Goal: Task Accomplishment & Management: Complete application form

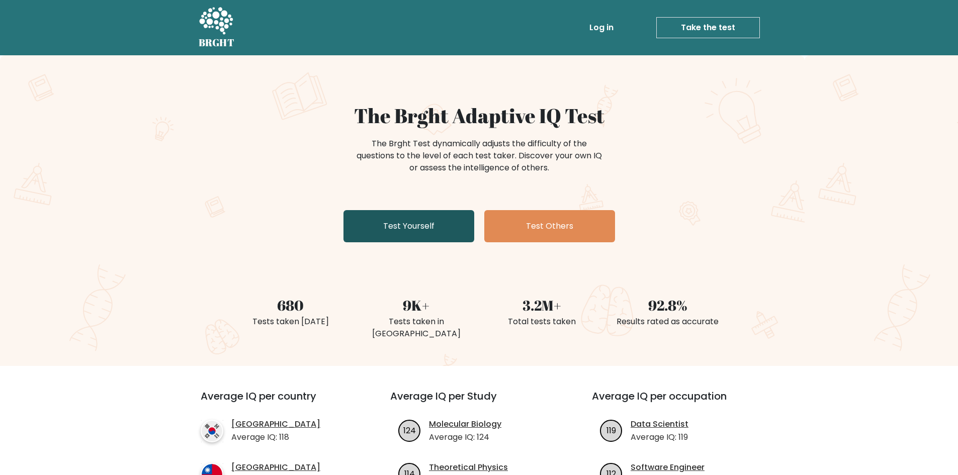
click at [424, 236] on link "Test Yourself" at bounding box center [409, 226] width 131 height 32
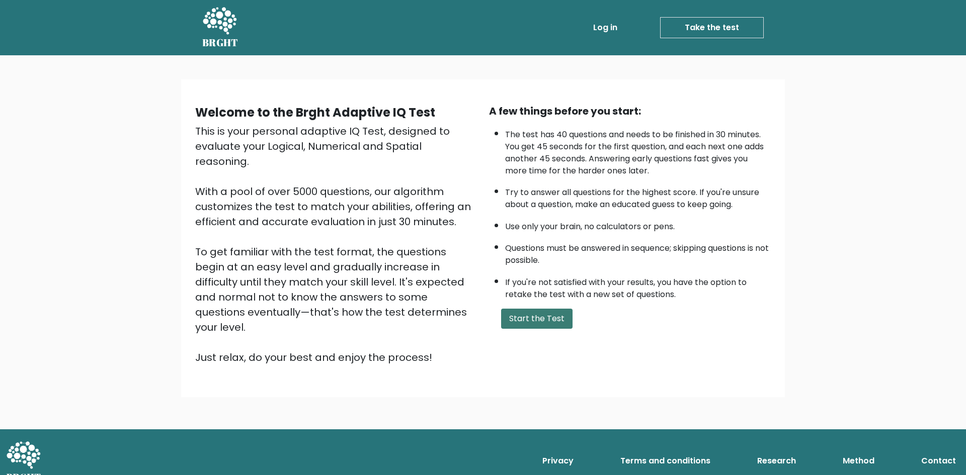
click at [549, 317] on button "Start the Test" at bounding box center [536, 319] width 71 height 20
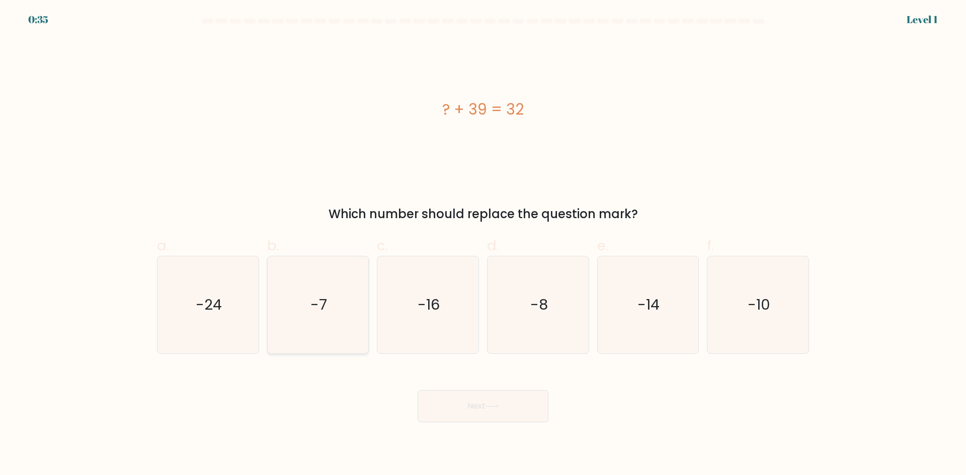
click at [293, 318] on icon "-7" at bounding box center [317, 305] width 97 height 97
click at [483, 245] on input "b. -7" at bounding box center [483, 241] width 1 height 7
radio input "true"
click at [476, 396] on button "Next" at bounding box center [483, 406] width 131 height 32
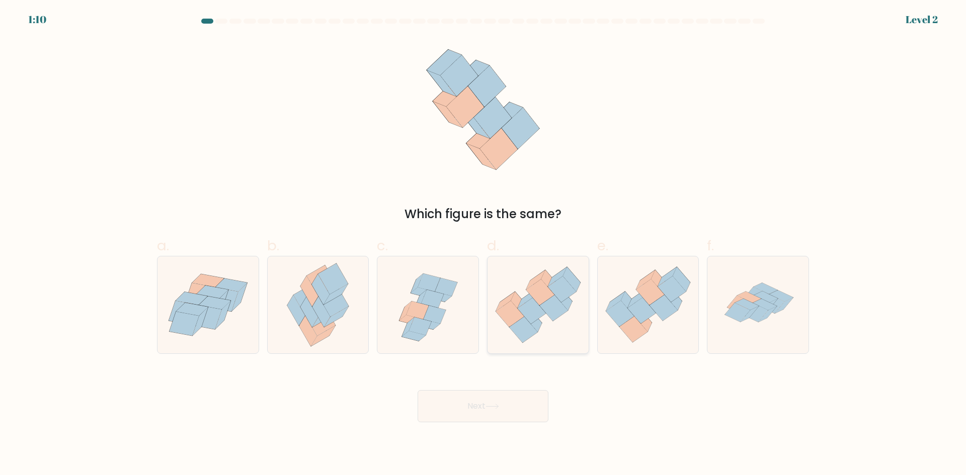
click at [543, 305] on icon at bounding box center [553, 308] width 28 height 26
click at [484, 245] on input "d." at bounding box center [483, 241] width 1 height 7
radio input "true"
click at [510, 397] on button "Next" at bounding box center [483, 406] width 131 height 32
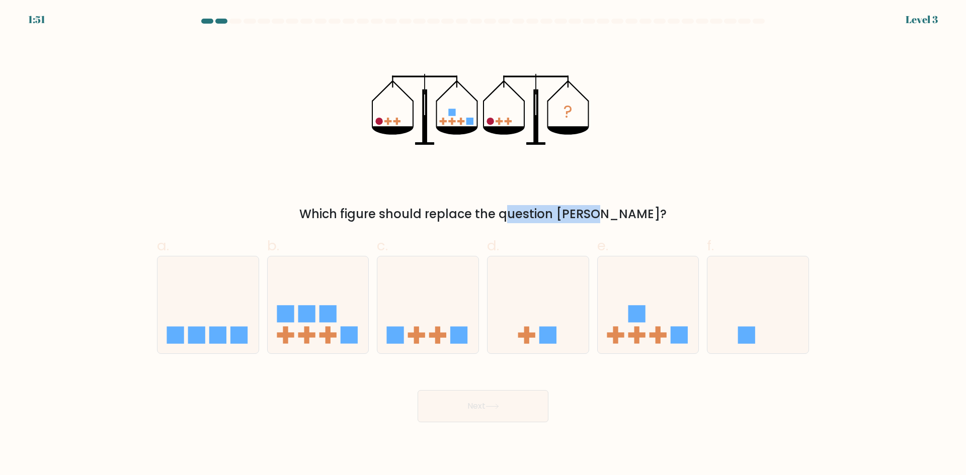
drag, startPoint x: 458, startPoint y: 213, endPoint x: 544, endPoint y: 217, distance: 86.1
click at [544, 217] on div "Which figure should replace the question mark?" at bounding box center [483, 214] width 640 height 18
drag, startPoint x: 534, startPoint y: 221, endPoint x: 551, endPoint y: 219, distance: 17.2
click at [551, 219] on div "Which figure should replace the question mark?" at bounding box center [483, 214] width 640 height 18
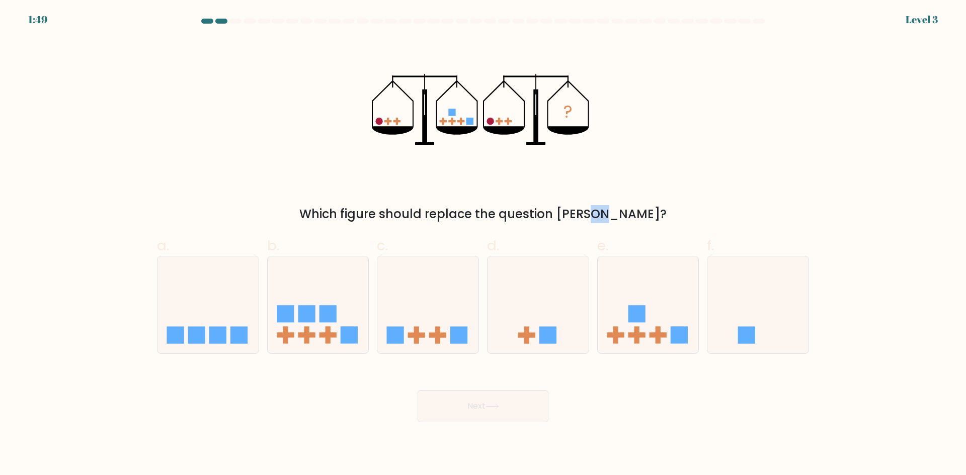
click at [551, 219] on div "Which figure should replace the question mark?" at bounding box center [483, 214] width 640 height 18
drag, startPoint x: 551, startPoint y: 219, endPoint x: 618, endPoint y: 217, distance: 67.0
click at [593, 217] on div "Which figure should replace the question mark?" at bounding box center [483, 214] width 640 height 18
click at [669, 237] on label "e." at bounding box center [648, 294] width 102 height 119
click at [484, 238] on input "e." at bounding box center [483, 241] width 1 height 7
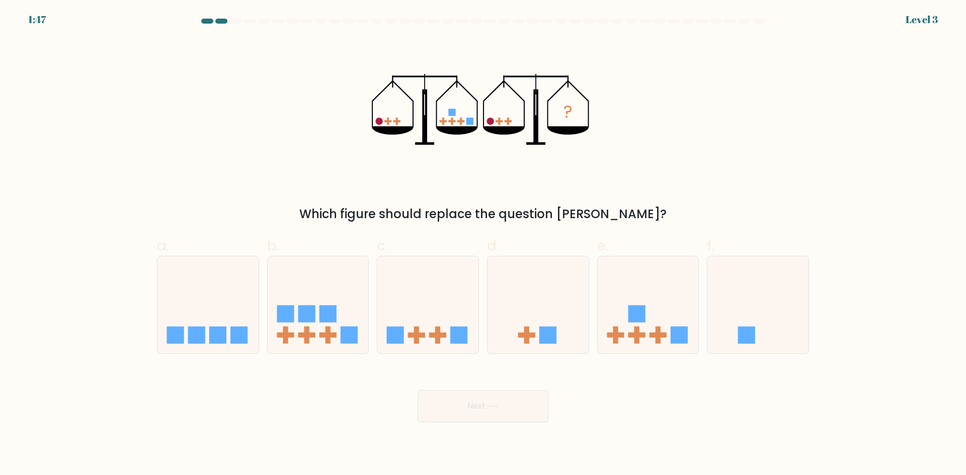
radio input "true"
click at [643, 300] on icon at bounding box center [648, 305] width 100 height 83
click at [484, 245] on input "e." at bounding box center [483, 241] width 1 height 7
click at [463, 412] on button "Next" at bounding box center [483, 406] width 131 height 32
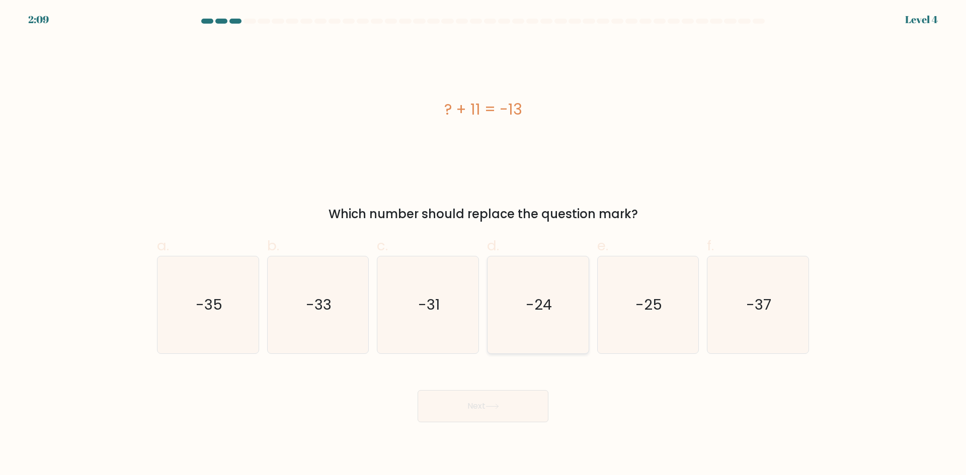
click at [528, 314] on text "-24" at bounding box center [539, 305] width 26 height 20
click at [484, 245] on input "d. -24" at bounding box center [483, 241] width 1 height 7
radio input "true"
click at [486, 410] on button "Next" at bounding box center [483, 406] width 131 height 32
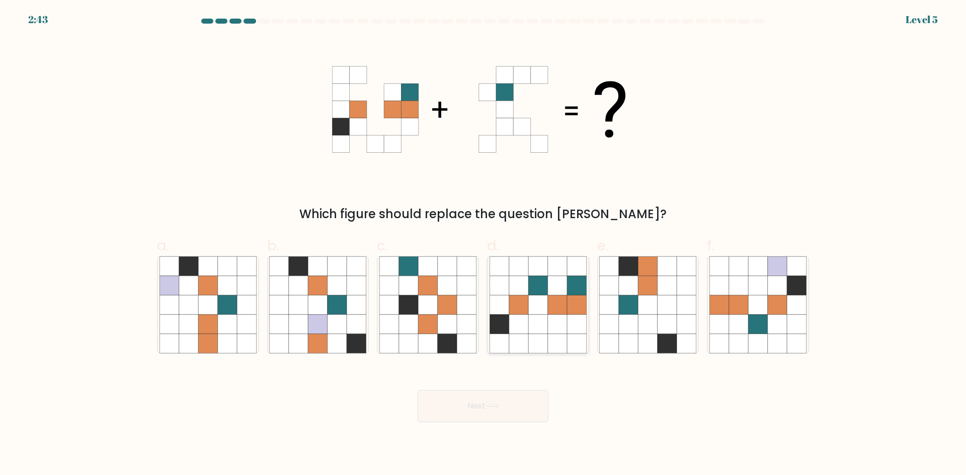
click at [535, 279] on icon at bounding box center [537, 285] width 19 height 19
click at [484, 245] on input "d." at bounding box center [483, 241] width 1 height 7
radio input "true"
click at [489, 404] on icon at bounding box center [493, 407] width 14 height 6
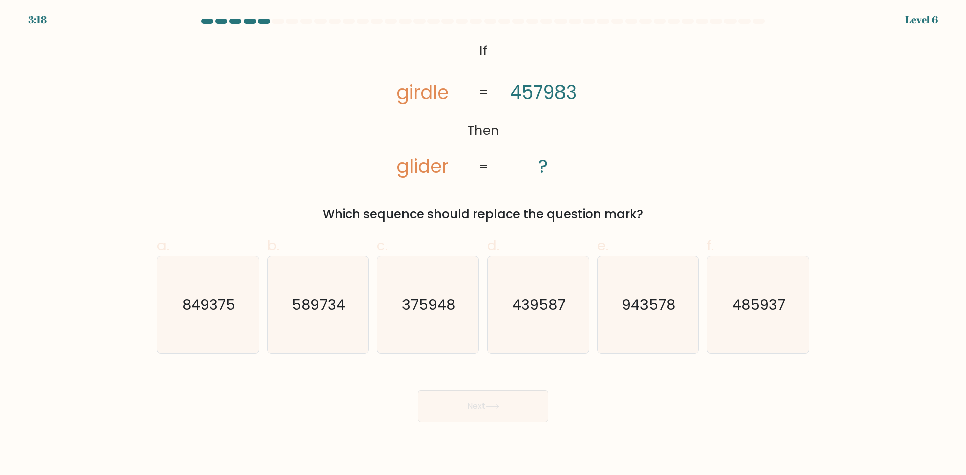
drag, startPoint x: 395, startPoint y: 90, endPoint x: 402, endPoint y: 89, distance: 6.6
click at [402, 89] on icon "@import url('https://fonts.googleapis.com/css?family=Abril+Fatface:400,100,100i…" at bounding box center [482, 109] width 231 height 143
click at [399, 96] on tspan "girdle" at bounding box center [422, 92] width 52 height 26
click at [404, 94] on tspan "girdle" at bounding box center [422, 92] width 52 height 26
click at [430, 93] on tspan "girdle" at bounding box center [422, 92] width 52 height 26
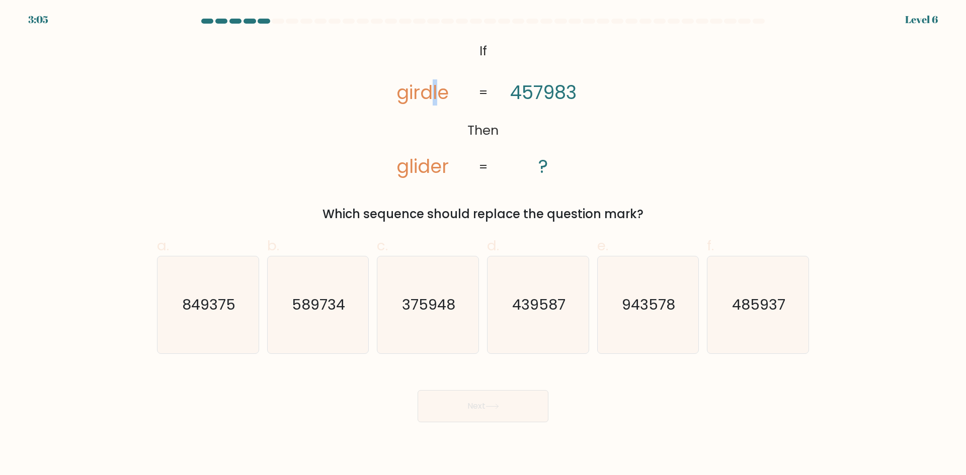
click at [436, 91] on tspan "girdle" at bounding box center [422, 92] width 52 height 26
click at [410, 95] on tspan "girdle" at bounding box center [422, 92] width 52 height 26
click at [727, 303] on icon "485937" at bounding box center [757, 305] width 97 height 97
click at [484, 245] on input "f. 485937" at bounding box center [483, 241] width 1 height 7
radio input "true"
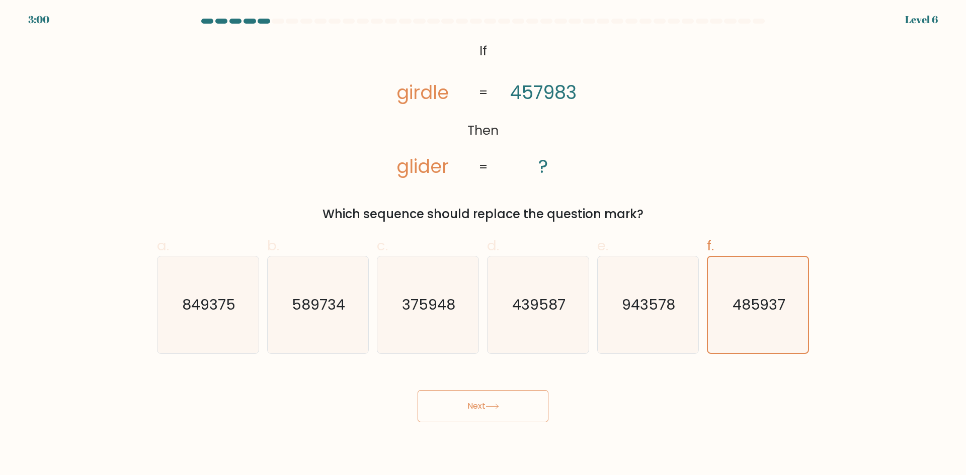
click at [472, 426] on body "3:00 Level 6 If" at bounding box center [483, 237] width 966 height 475
click at [475, 418] on button "Next" at bounding box center [483, 406] width 131 height 32
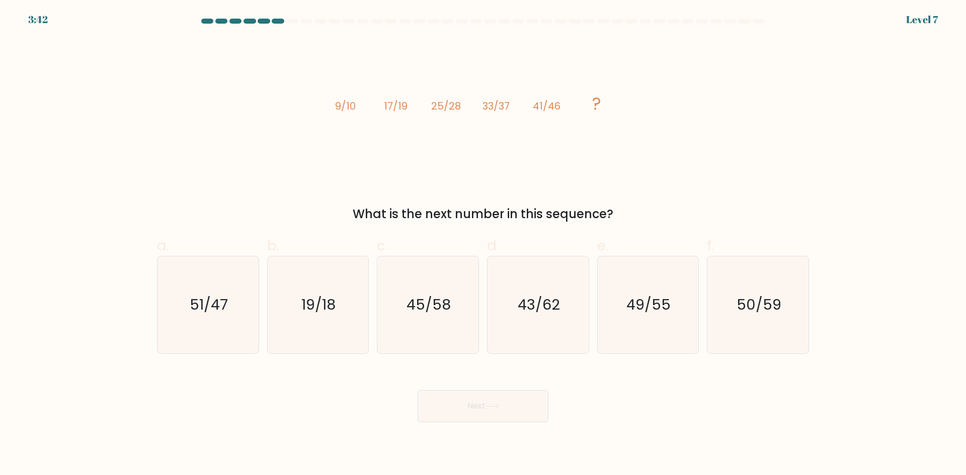
click at [562, 215] on div "What is the next number in this sequence?" at bounding box center [483, 214] width 640 height 18
click at [557, 110] on tspan "41/46" at bounding box center [547, 106] width 28 height 14
drag, startPoint x: 375, startPoint y: 219, endPoint x: 538, endPoint y: 212, distance: 162.6
click at [538, 212] on div "What is the next number in this sequence?" at bounding box center [483, 214] width 640 height 18
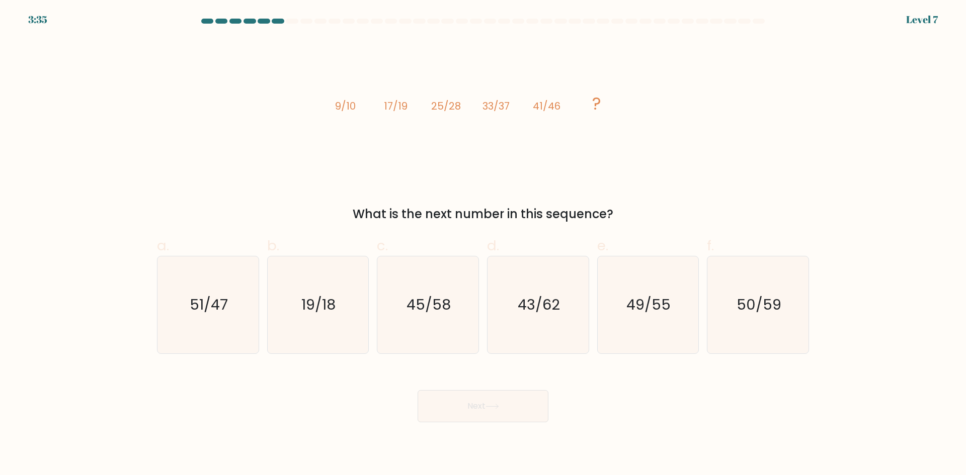
click at [582, 212] on div "What is the next number in this sequence?" at bounding box center [483, 214] width 640 height 18
click at [621, 164] on icon "image/svg+xml 9/10 17/19 25/28 33/37 41/46 ?" at bounding box center [483, 109] width 302 height 143
click at [561, 218] on div "מהו המספר הבא בסדרה הזו?" at bounding box center [483, 214] width 640 height 18
drag, startPoint x: 336, startPoint y: 111, endPoint x: 354, endPoint y: 106, distance: 19.3
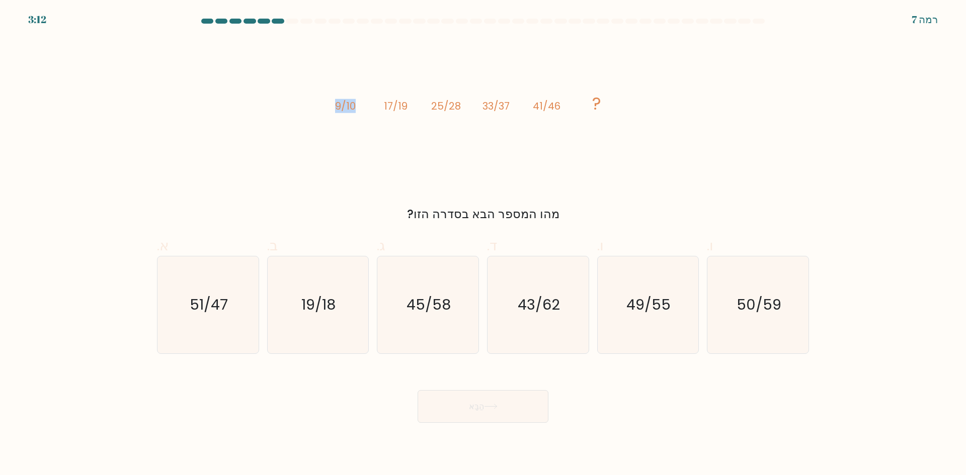
click at [354, 106] on tspan "9/10" at bounding box center [345, 106] width 21 height 14
click at [342, 111] on tspan "9/10" at bounding box center [345, 106] width 21 height 14
click at [393, 106] on tspan "17/19" at bounding box center [396, 106] width 24 height 14
drag, startPoint x: 390, startPoint y: 106, endPoint x: 383, endPoint y: 109, distance: 8.1
click at [383, 109] on icon "image/svg+xml 9/10 17/19 25/28 33/37 41/46 ?" at bounding box center [483, 109] width 302 height 143
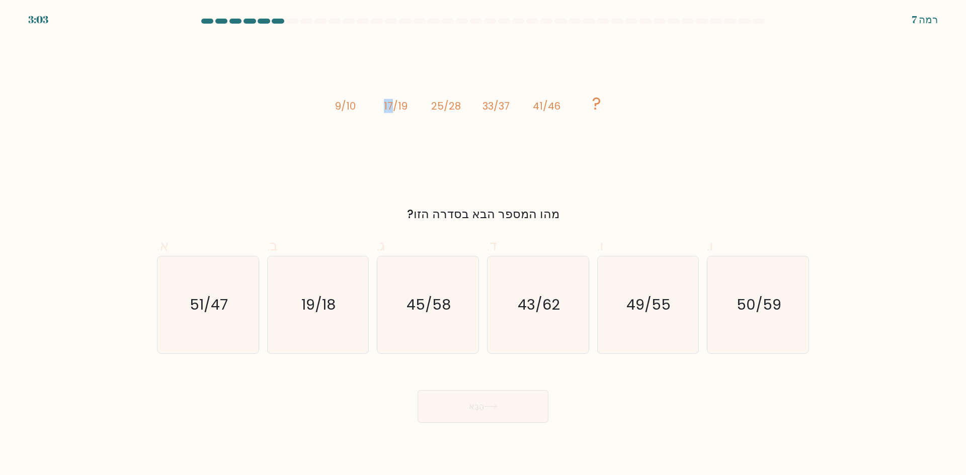
click at [383, 109] on icon "image/svg+xml 9/10 17/19 25/28 33/37 41/46 ?" at bounding box center [483, 109] width 302 height 143
click at [629, 311] on text "49/55" at bounding box center [649, 305] width 44 height 20
click at [484, 245] on input "ו. 49/55" at bounding box center [483, 241] width 1 height 7
radio input "true"
click at [518, 399] on button "הַבָּא" at bounding box center [483, 406] width 131 height 33
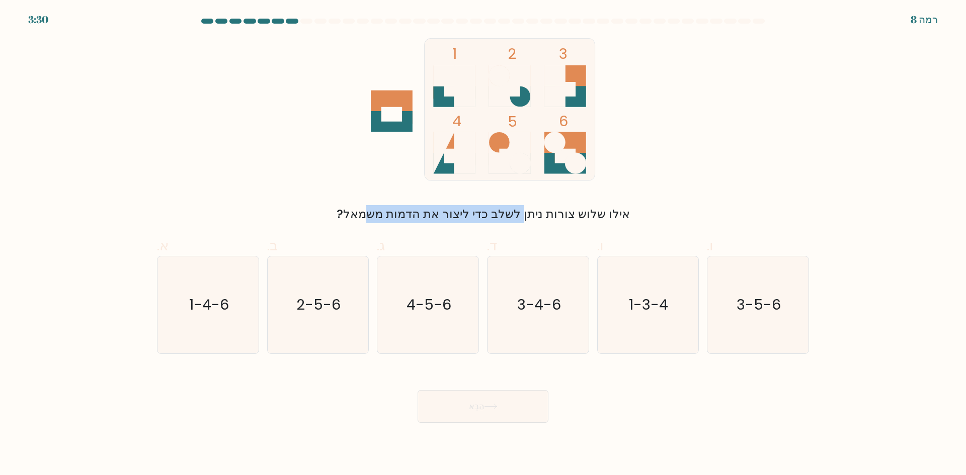
drag, startPoint x: 590, startPoint y: 215, endPoint x: 455, endPoint y: 210, distance: 134.4
click at [455, 210] on font "אילו שלוש צורות ניתן לשלב כדי ליצור את הדמות משמאל?" at bounding box center [483, 214] width 293 height 17
click at [432, 215] on font "אילו שלוש צורות ניתן לשלב כדי ליצור את הדמות משמאל?" at bounding box center [483, 214] width 293 height 17
click at [350, 328] on icon "2-5-6" at bounding box center [317, 305] width 97 height 97
click at [483, 245] on input "ב. 2-5-6" at bounding box center [483, 241] width 1 height 7
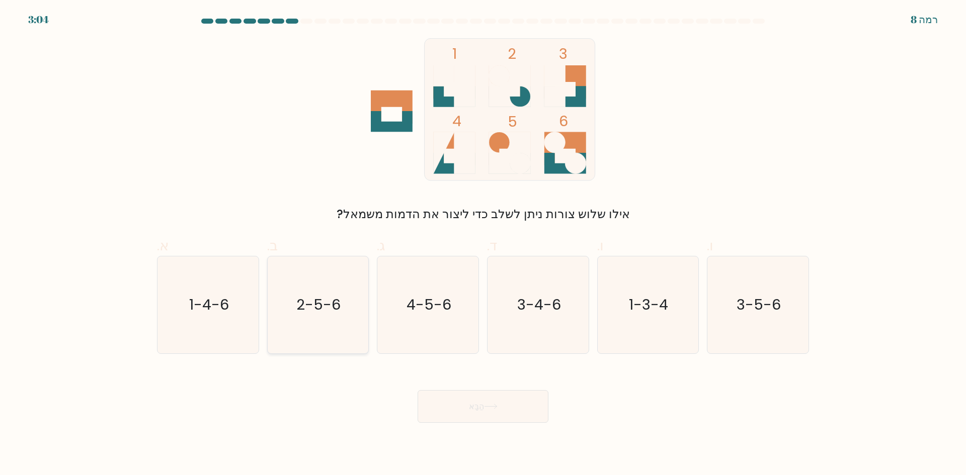
radio input "true"
click at [479, 402] on font "הַבָּא" at bounding box center [476, 407] width 15 height 12
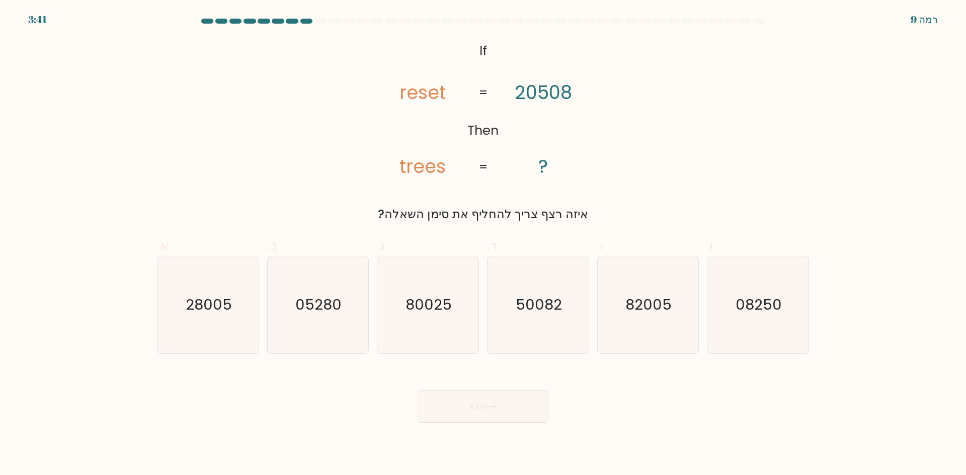
click at [566, 87] on tspan "20508" at bounding box center [543, 92] width 57 height 26
drag, startPoint x: 430, startPoint y: 150, endPoint x: 417, endPoint y: 152, distance: 13.7
click at [417, 152] on icon "@import url('https://fonts.googleapis.com/css?family=Abril+Fatface:400,100,100i…" at bounding box center [482, 109] width 231 height 143
click at [411, 164] on tspan "trees" at bounding box center [422, 166] width 46 height 26
click at [396, 159] on icon "@import url('https://fonts.googleapis.com/css?family=Abril+Fatface:400,100,100i…" at bounding box center [482, 109] width 231 height 143
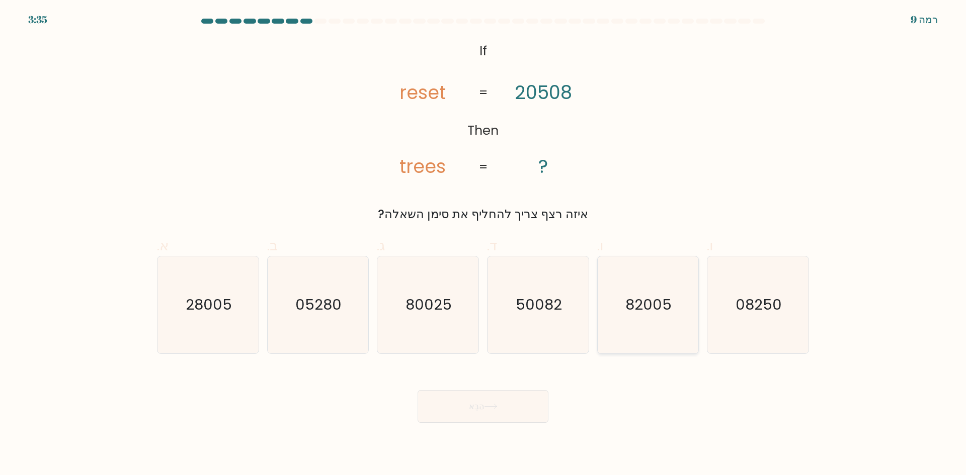
click at [667, 295] on text "82005" at bounding box center [649, 305] width 46 height 20
click at [484, 245] on input "ו. 82005" at bounding box center [483, 241] width 1 height 7
radio input "true"
drag, startPoint x: 526, startPoint y: 403, endPoint x: 612, endPoint y: 398, distance: 86.2
click at [614, 399] on div "הַבָּא" at bounding box center [483, 394] width 664 height 57
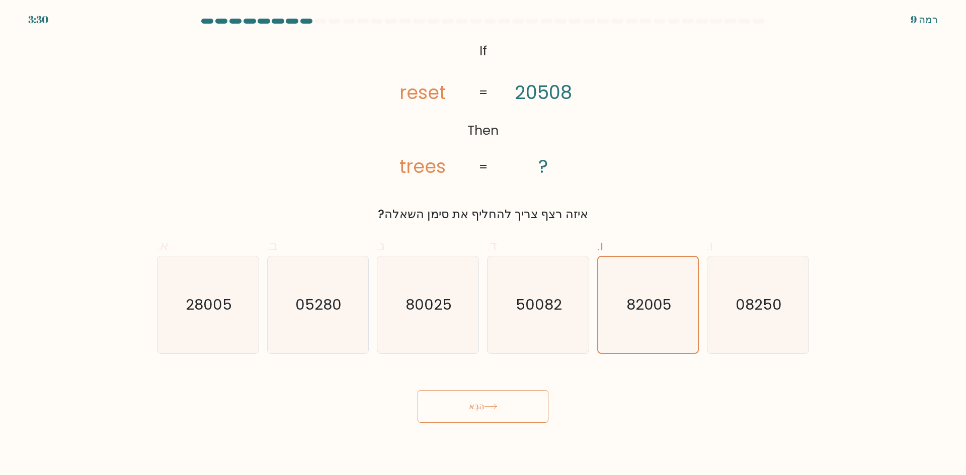
click at [511, 394] on button "הַבָּא" at bounding box center [483, 406] width 131 height 33
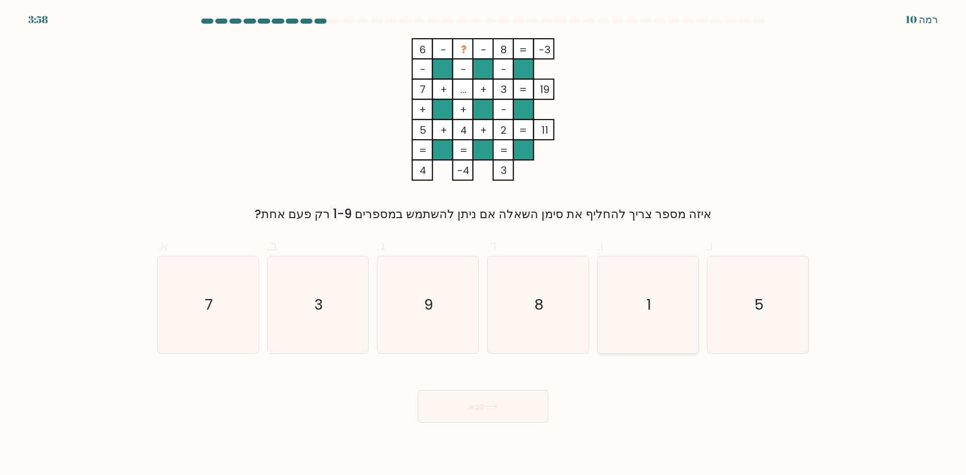
click at [640, 322] on icon "1" at bounding box center [647, 305] width 97 height 97
click at [484, 245] on input "ו. 1" at bounding box center [483, 241] width 1 height 7
radio input "true"
click at [492, 404] on icon at bounding box center [491, 407] width 14 height 6
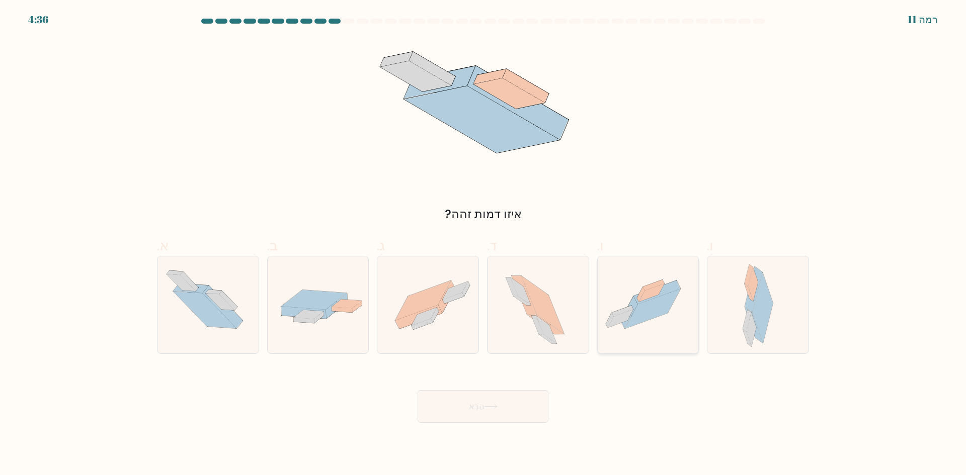
click at [639, 317] on icon at bounding box center [653, 309] width 56 height 40
click at [484, 245] on input "ו." at bounding box center [483, 241] width 1 height 7
radio input "true"
click at [510, 412] on button "הַבָּא" at bounding box center [483, 406] width 131 height 33
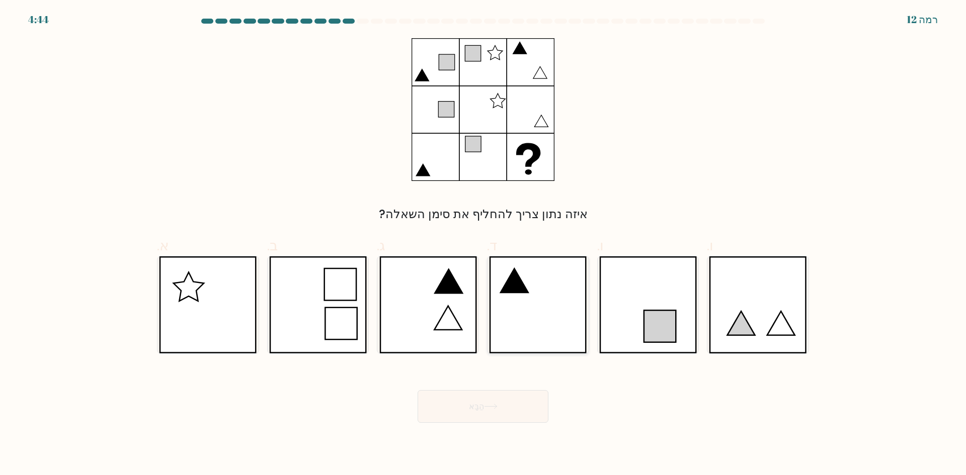
click at [546, 323] on icon at bounding box center [538, 305] width 98 height 97
click at [484, 245] on input "ד." at bounding box center [483, 241] width 1 height 7
radio input "true"
click at [533, 317] on icon at bounding box center [538, 305] width 97 height 96
click at [484, 245] on input "ד." at bounding box center [483, 241] width 1 height 7
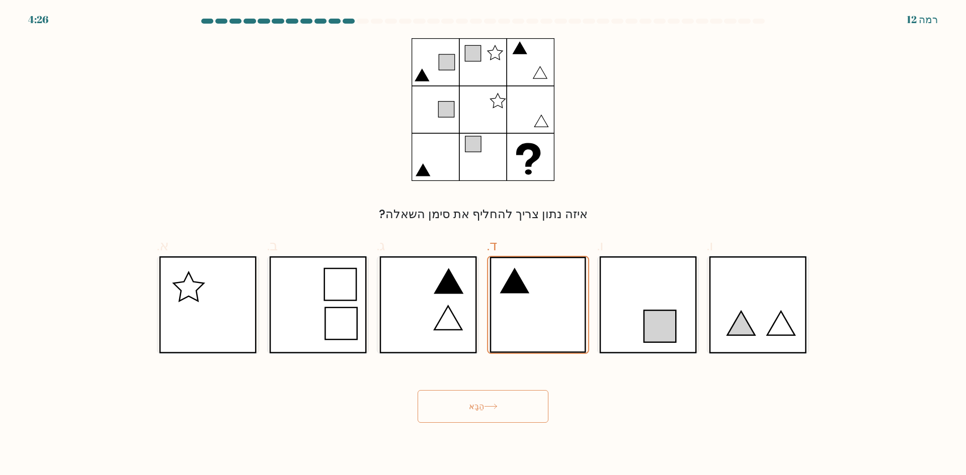
click at [462, 415] on button "הַבָּא" at bounding box center [483, 406] width 131 height 33
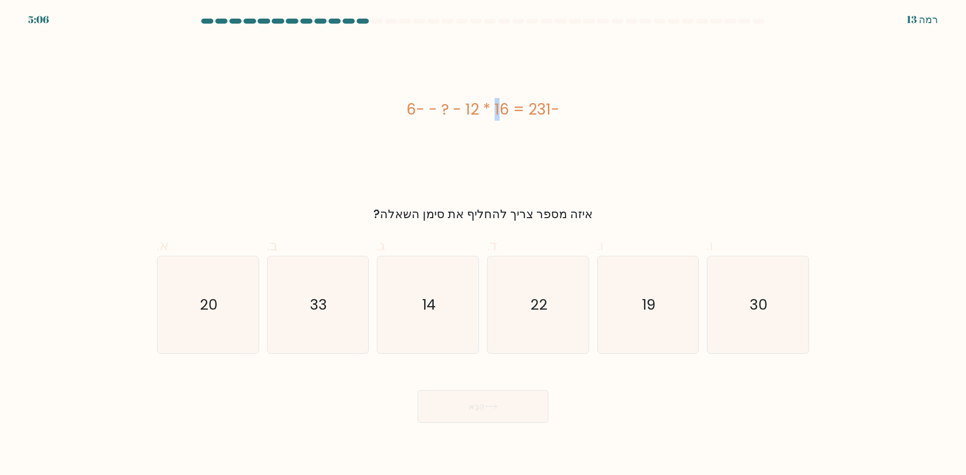
drag, startPoint x: 442, startPoint y: 114, endPoint x: 448, endPoint y: 108, distance: 8.2
click at [448, 108] on font "6- - ? - 12 * 16 = 231-" at bounding box center [483, 110] width 153 height 22
click at [445, 105] on font "6- - ? - 12 * 16 = 231-" at bounding box center [483, 110] width 153 height 22
drag, startPoint x: 530, startPoint y: 113, endPoint x: 498, endPoint y: 118, distance: 32.5
click at [530, 113] on font "6- - ? - 12 * 16 = 231-" at bounding box center [483, 110] width 153 height 22
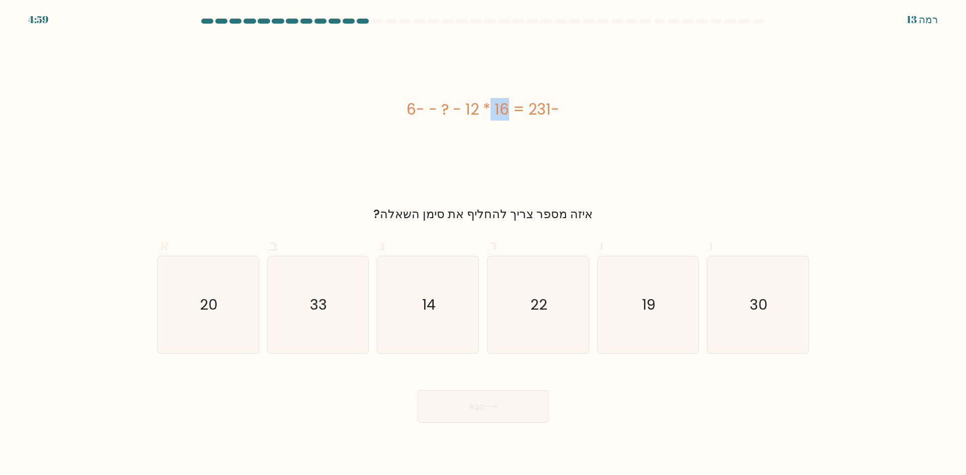
drag, startPoint x: 438, startPoint y: 114, endPoint x: 453, endPoint y: 109, distance: 15.4
click at [453, 109] on font "6- - ? - 12 * 16 = 231-" at bounding box center [483, 110] width 153 height 22
click at [441, 114] on font "6- - ? - 12 * 16 = 231-" at bounding box center [483, 110] width 153 height 22
click at [770, 88] on div "6- - ? - 12 * 16 = 231-" at bounding box center [483, 109] width 652 height 143
click at [324, 98] on div "6- - ? - 12 * 16 = 231-" at bounding box center [483, 109] width 652 height 143
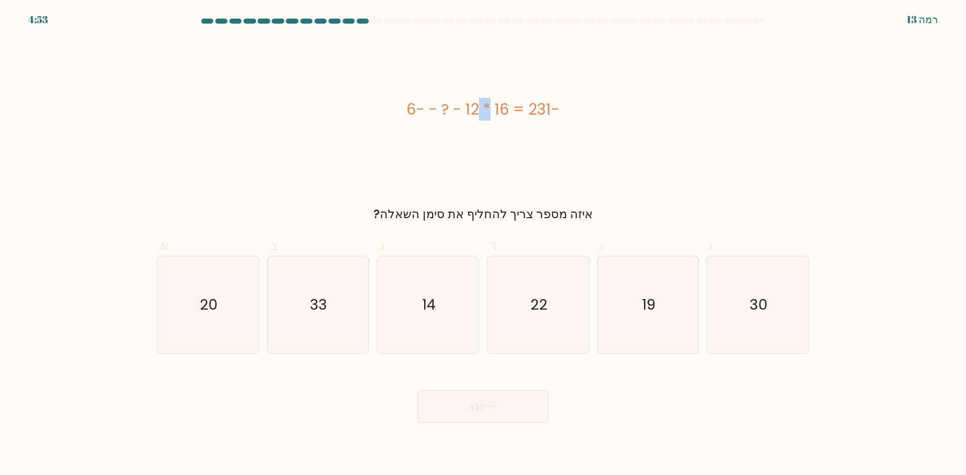
drag, startPoint x: 422, startPoint y: 109, endPoint x: 436, endPoint y: 109, distance: 13.6
click at [436, 109] on font "6- - ? - 12 * 16 = 231-" at bounding box center [483, 110] width 153 height 22
click at [431, 111] on font "6- - ? - 12 * 16 = 231-" at bounding box center [483, 110] width 153 height 22
drag, startPoint x: 433, startPoint y: 110, endPoint x: 459, endPoint y: 108, distance: 26.2
click at [459, 108] on font "6- - ? - 12 * 16 = 231-" at bounding box center [483, 110] width 153 height 22
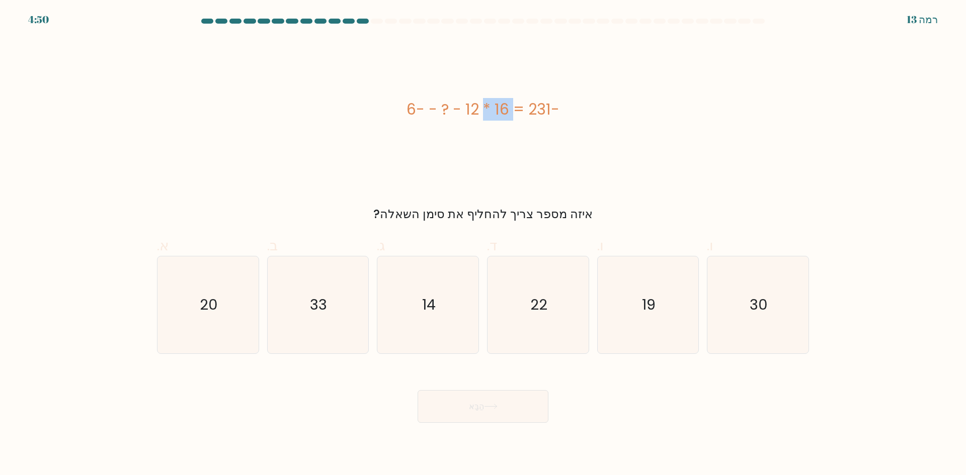
click at [450, 111] on font "6- - ? - 12 * 16 = 231-" at bounding box center [483, 110] width 153 height 22
drag, startPoint x: 434, startPoint y: 110, endPoint x: 419, endPoint y: 110, distance: 14.6
click at [419, 110] on font "6- - ? - 12 * 16 = 231-" at bounding box center [483, 110] width 153 height 22
drag, startPoint x: 417, startPoint y: 111, endPoint x: 440, endPoint y: 111, distance: 23.1
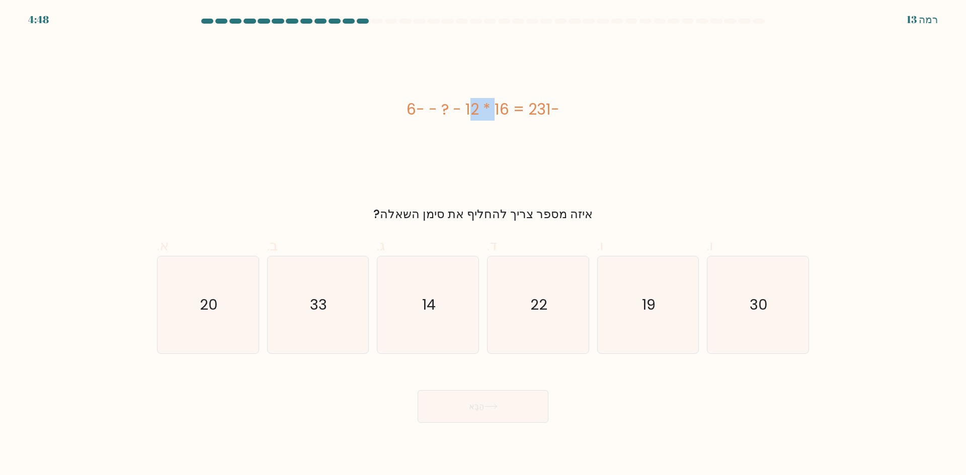
click at [440, 111] on font "6- - ? - 12 * 16 = 231-" at bounding box center [483, 110] width 153 height 22
click at [437, 116] on font "6- - ? - 12 * 16 = 231-" at bounding box center [483, 110] width 153 height 22
drag, startPoint x: 455, startPoint y: 109, endPoint x: 505, endPoint y: 106, distance: 49.4
click at [505, 106] on font "6- - ? - 12 * 16 = 231-" at bounding box center [483, 110] width 153 height 22
drag, startPoint x: 533, startPoint y: 110, endPoint x: 550, endPoint y: 112, distance: 17.2
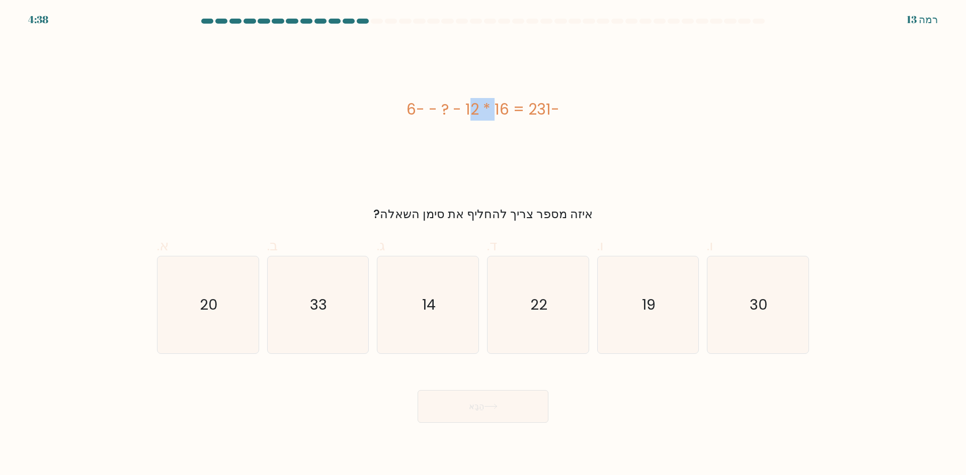
click at [550, 112] on font "6- - ? - 12 * 16 = 231-" at bounding box center [483, 110] width 153 height 22
drag, startPoint x: 455, startPoint y: 116, endPoint x: 506, endPoint y: 108, distance: 51.0
click at [506, 108] on font "6- - ? - 12 * 16 = 231-" at bounding box center [483, 110] width 153 height 22
click at [46, 21] on form "א." at bounding box center [483, 221] width 966 height 405
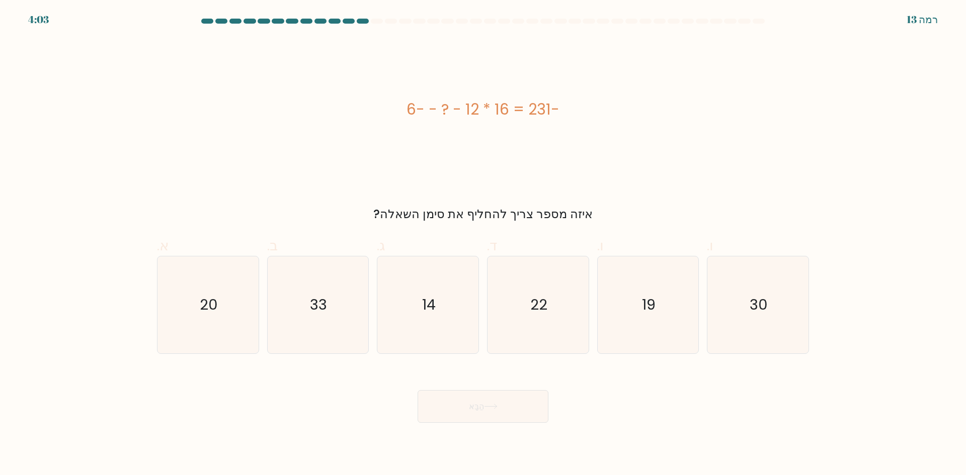
click at [46, 21] on form "א." at bounding box center [483, 221] width 966 height 405
drag, startPoint x: 40, startPoint y: 27, endPoint x: 410, endPoint y: 84, distance: 373.7
click at [411, 84] on div "6- - ? - 12 * 16 = 231-" at bounding box center [483, 109] width 652 height 143
click at [458, 108] on font "6- - ? - 12 * 16 = 231-" at bounding box center [483, 110] width 153 height 22
drag, startPoint x: 415, startPoint y: 111, endPoint x: 432, endPoint y: 109, distance: 17.7
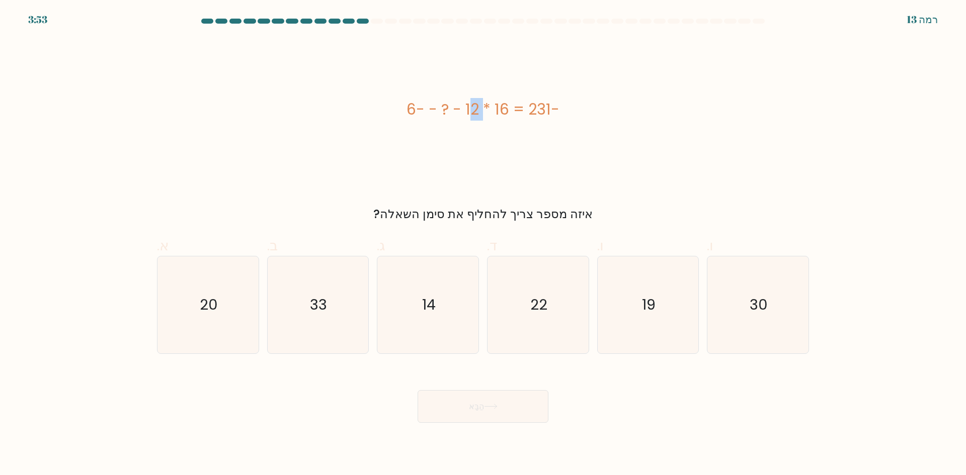
click at [432, 109] on font "6- - ? - 12 * 16 = 231-" at bounding box center [483, 110] width 153 height 22
click at [326, 299] on text "33" at bounding box center [318, 305] width 17 height 20
click at [483, 245] on input "ב. 33" at bounding box center [483, 241] width 1 height 7
radio input "true"
drag, startPoint x: 500, startPoint y: 392, endPoint x: 671, endPoint y: 400, distance: 171.2
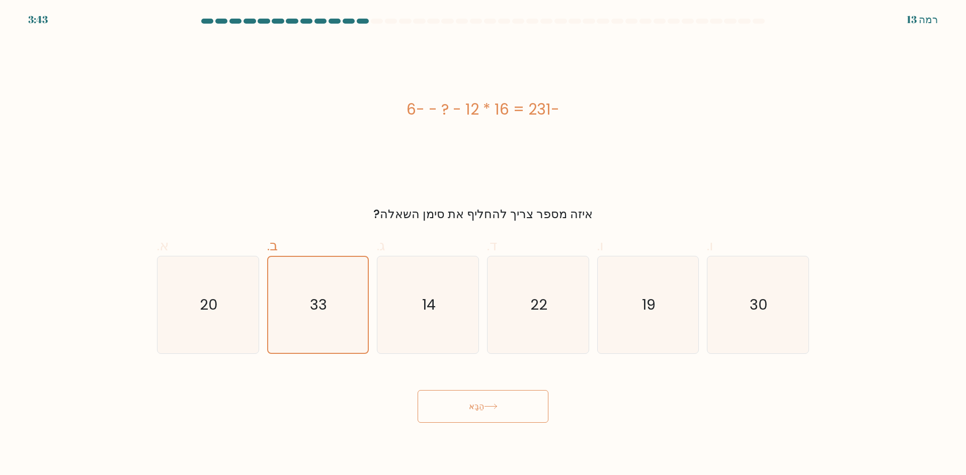
click at [671, 400] on div "הַבָּא" at bounding box center [483, 394] width 664 height 57
drag, startPoint x: 459, startPoint y: 110, endPoint x: 510, endPoint y: 104, distance: 50.7
click at [510, 104] on font "6- - ? - 12 * 16 = 231-" at bounding box center [483, 110] width 153 height 22
click at [503, 106] on font "6- - ? - 12 * 16 = 231-" at bounding box center [483, 110] width 153 height 22
drag, startPoint x: 465, startPoint y: 106, endPoint x: 513, endPoint y: 108, distance: 48.4
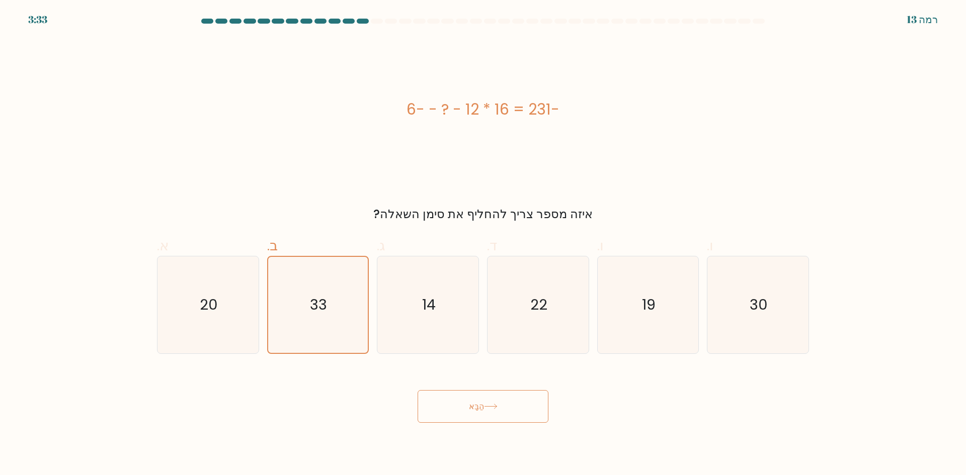
click at [513, 108] on font "6- - ? - 12 * 16 = 231-" at bounding box center [483, 110] width 153 height 22
click at [512, 108] on font "6- - ? - 12 * 16 = 231-" at bounding box center [483, 110] width 153 height 22
drag, startPoint x: 468, startPoint y: 116, endPoint x: 496, endPoint y: 110, distance: 27.7
click at [493, 109] on font "6- - ? - 12 * 16 = 231-" at bounding box center [483, 110] width 153 height 22
click at [497, 111] on font "6- - ? - 12 * 16 = 231-" at bounding box center [483, 110] width 153 height 22
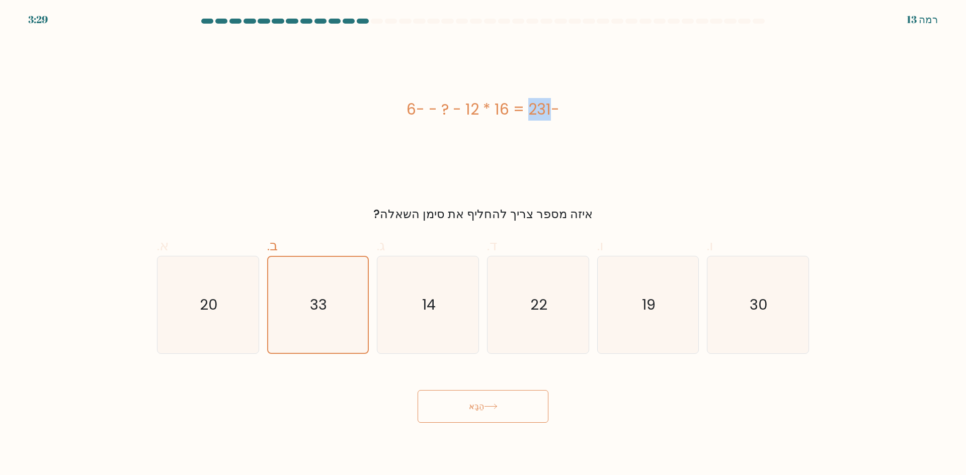
drag, startPoint x: 488, startPoint y: 110, endPoint x: 507, endPoint y: 106, distance: 19.0
click at [503, 107] on font "6- - ? - 12 * 16 = 231-" at bounding box center [483, 110] width 153 height 22
click at [504, 113] on font "6- - ? - 12 * 16 = 231-" at bounding box center [483, 110] width 153 height 22
drag, startPoint x: 469, startPoint y: 114, endPoint x: 489, endPoint y: 111, distance: 19.4
click at [482, 112] on font "6- - ? - 12 * 16 = 231-" at bounding box center [483, 110] width 153 height 22
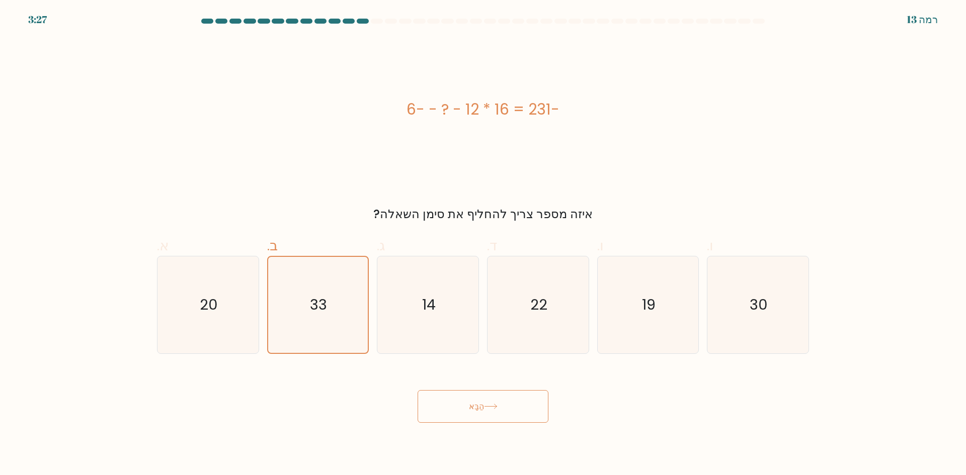
drag, startPoint x: 518, startPoint y: 111, endPoint x: 511, endPoint y: 113, distance: 6.7
click at [517, 111] on font "6- - ? - 12 * 16 = 231-" at bounding box center [483, 110] width 153 height 22
click at [502, 116] on font "6- - ? - 12 * 16 = 231-" at bounding box center [483, 110] width 153 height 22
click at [530, 422] on button "הַבָּא" at bounding box center [483, 406] width 131 height 33
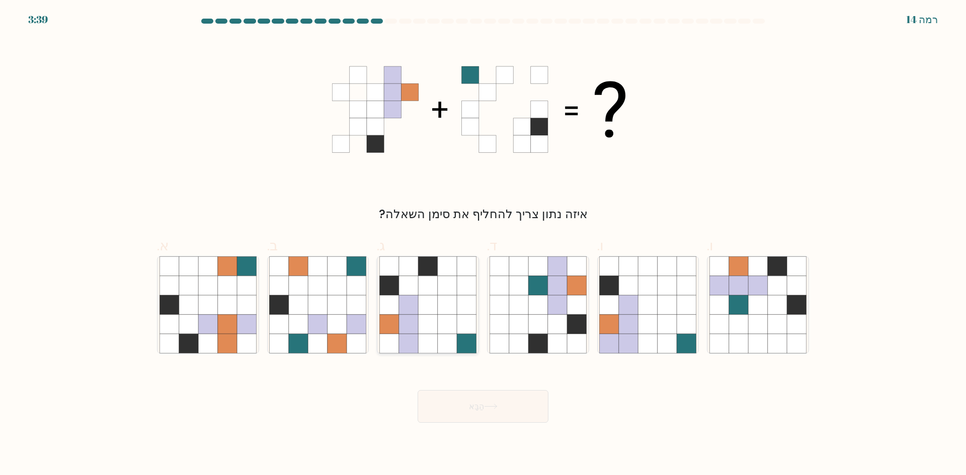
click at [435, 321] on icon at bounding box center [427, 324] width 19 height 19
click at [483, 245] on input "ג." at bounding box center [483, 241] width 1 height 7
radio input "true"
click at [456, 407] on button "הַבָּא" at bounding box center [483, 406] width 131 height 33
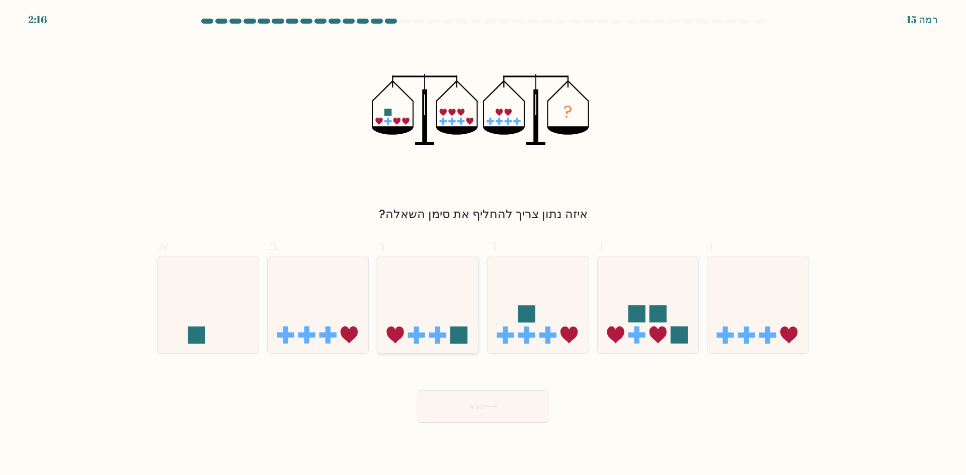
click at [447, 317] on icon at bounding box center [427, 305] width 101 height 84
click at [483, 245] on input "ג." at bounding box center [483, 241] width 1 height 7
radio input "true"
click at [617, 313] on icon at bounding box center [648, 305] width 101 height 84
click at [484, 245] on input "ו." at bounding box center [483, 241] width 1 height 7
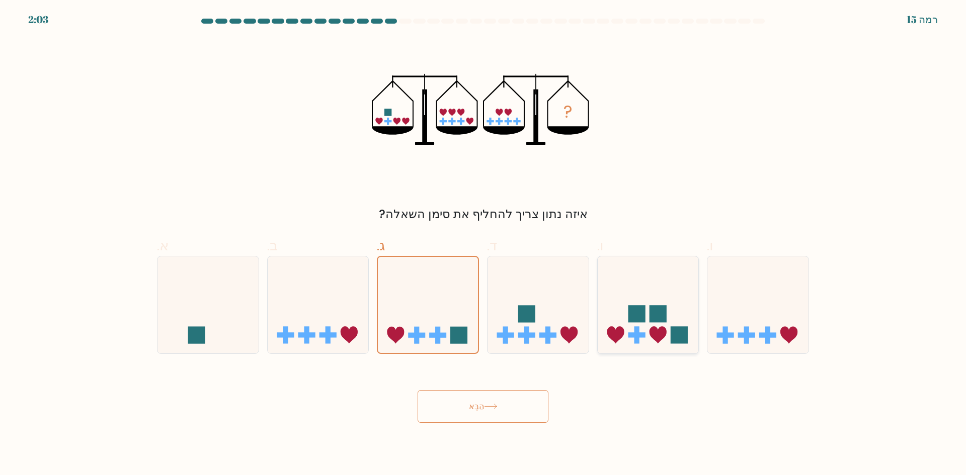
radio input "true"
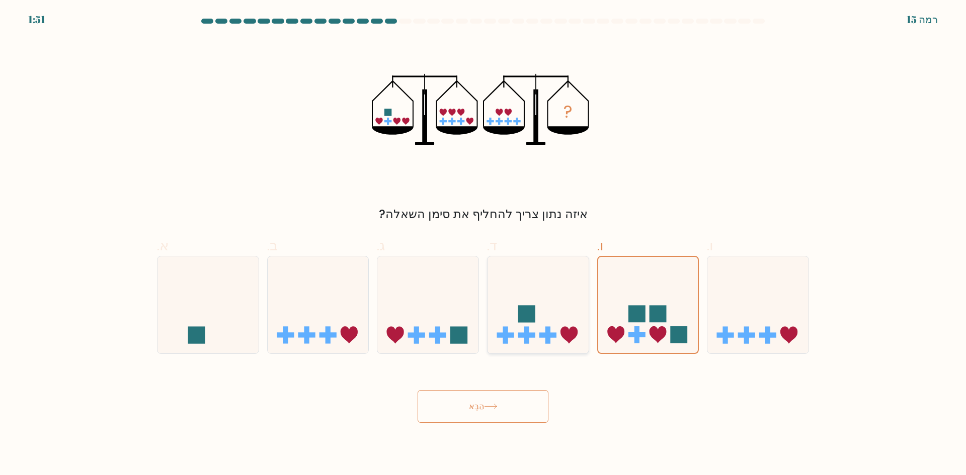
click at [528, 315] on rect at bounding box center [526, 314] width 17 height 17
click at [484, 245] on input "ד." at bounding box center [483, 241] width 1 height 7
radio input "true"
click at [426, 325] on icon at bounding box center [427, 305] width 101 height 84
click at [483, 245] on input "ג." at bounding box center [483, 241] width 1 height 7
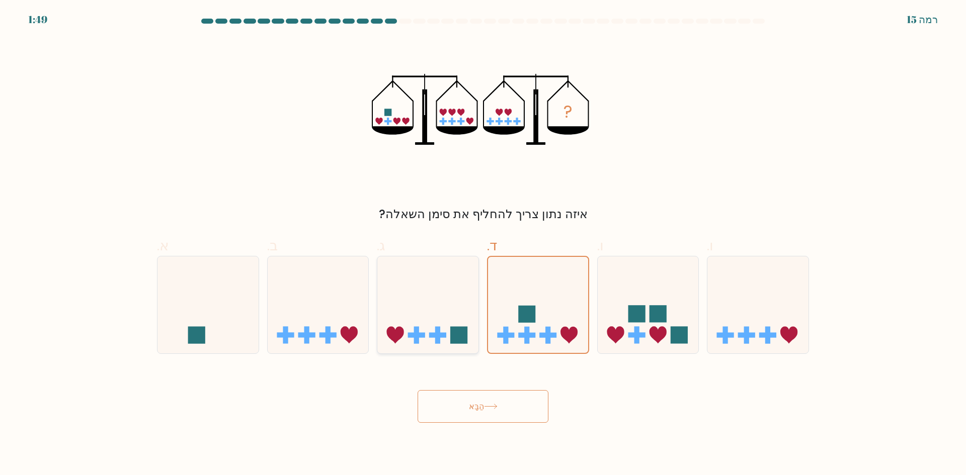
radio input "true"
click at [639, 349] on div at bounding box center [648, 305] width 102 height 98
click at [484, 245] on input "ו." at bounding box center [483, 241] width 1 height 7
radio input "true"
click at [566, 327] on icon at bounding box center [568, 335] width 17 height 17
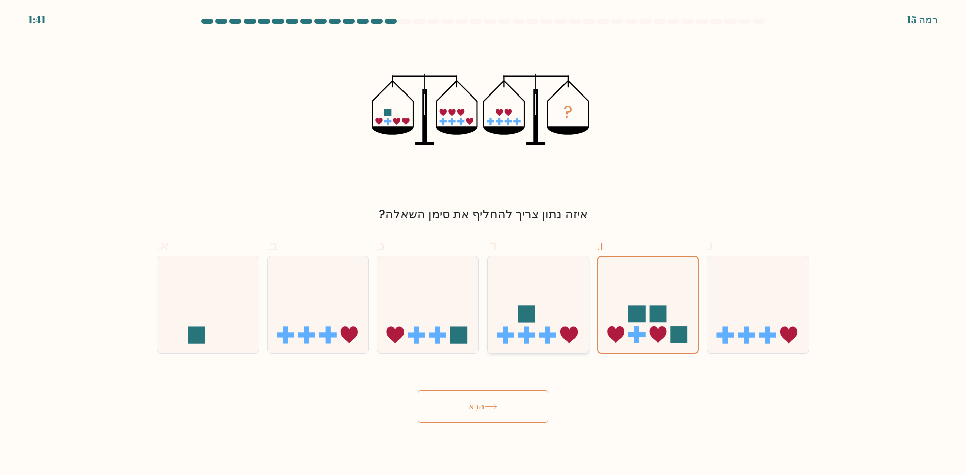
click at [484, 245] on input "ד." at bounding box center [483, 241] width 1 height 7
radio input "true"
click at [446, 300] on icon at bounding box center [427, 305] width 101 height 84
click at [483, 245] on input "ג." at bounding box center [483, 241] width 1 height 7
radio input "true"
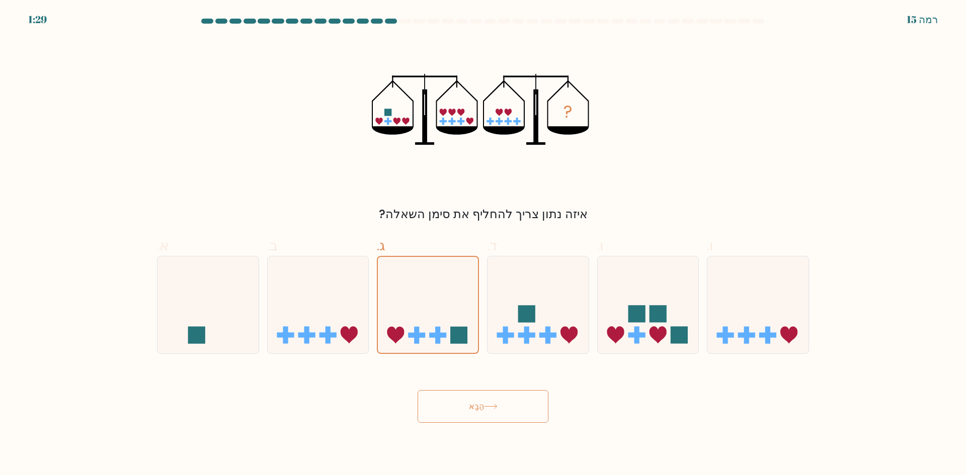
drag, startPoint x: 492, startPoint y: 399, endPoint x: 593, endPoint y: 370, distance: 104.8
click at [593, 372] on div "הַבָּא" at bounding box center [483, 394] width 664 height 57
click at [522, 322] on rect at bounding box center [526, 314] width 17 height 17
click at [484, 245] on input "ד." at bounding box center [483, 241] width 1 height 7
radio input "true"
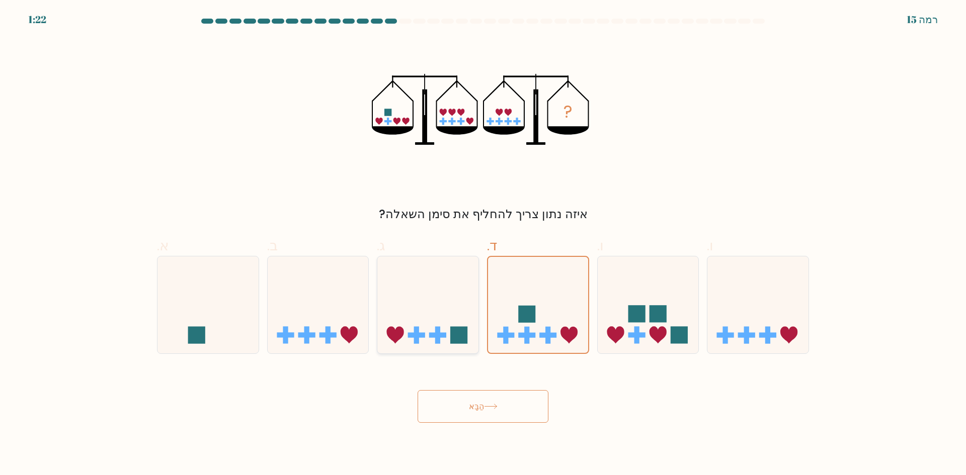
click at [461, 296] on icon at bounding box center [427, 305] width 101 height 84
click at [483, 245] on input "ג." at bounding box center [483, 241] width 1 height 7
radio input "true"
click at [557, 314] on icon at bounding box center [538, 305] width 101 height 84
click at [484, 245] on input "ד." at bounding box center [483, 241] width 1 height 7
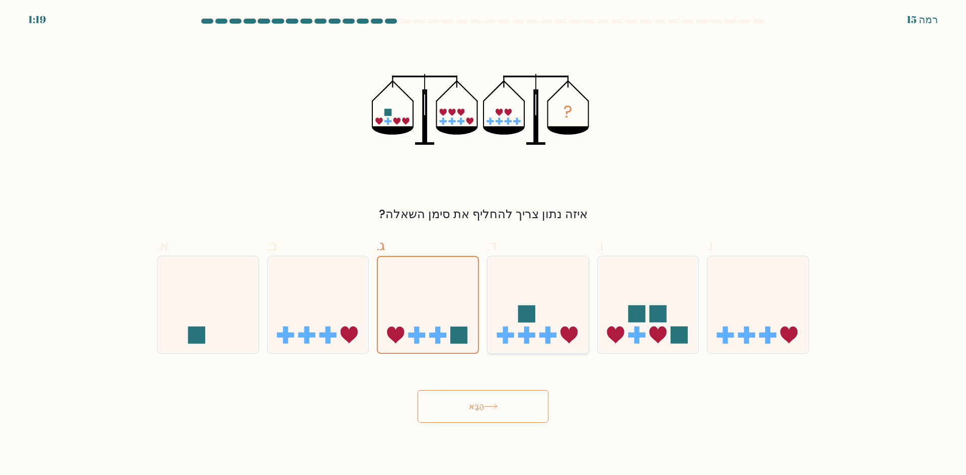
radio input "true"
click at [470, 310] on icon at bounding box center [427, 305] width 101 height 84
click at [483, 245] on input "ג." at bounding box center [483, 241] width 1 height 7
radio input "true"
click at [497, 286] on icon at bounding box center [538, 305] width 101 height 84
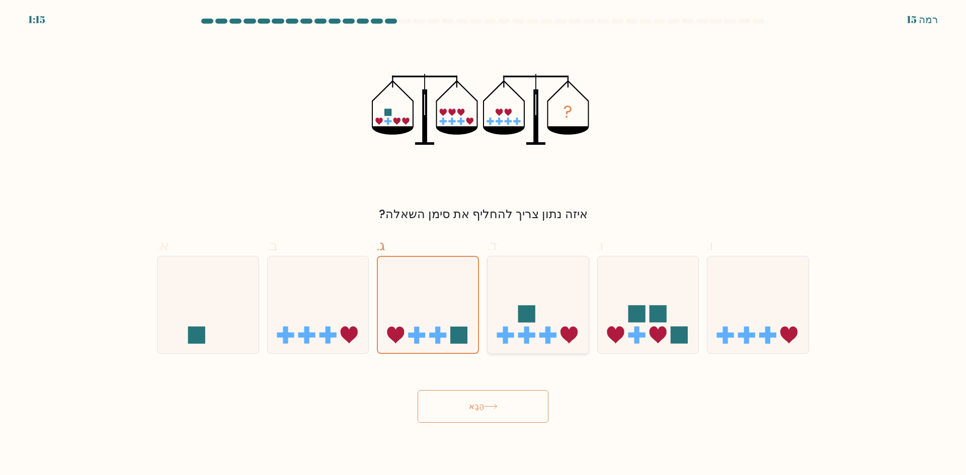
click at [484, 245] on input "ד." at bounding box center [483, 241] width 1 height 7
radio input "true"
click at [449, 320] on icon at bounding box center [427, 305] width 101 height 84
click at [483, 245] on input "ג." at bounding box center [483, 241] width 1 height 7
radio input "true"
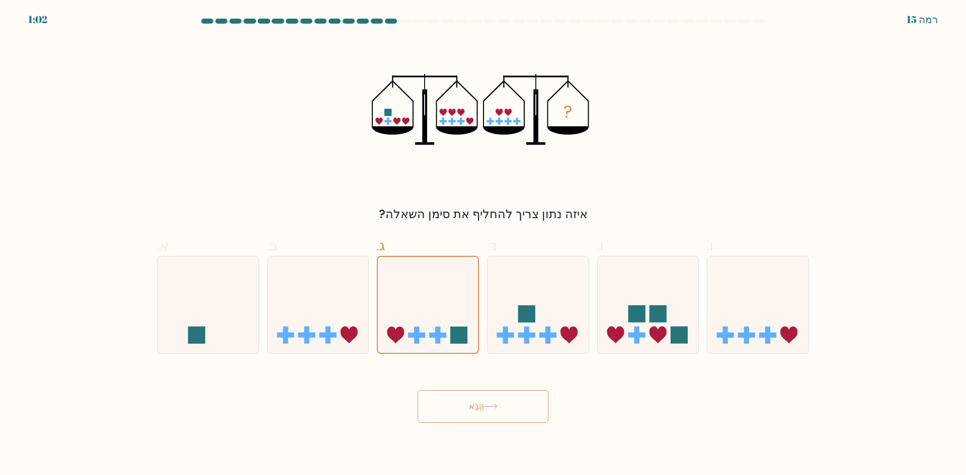
drag, startPoint x: 474, startPoint y: 408, endPoint x: 427, endPoint y: 358, distance: 69.0
click at [424, 366] on div "הַבָּא" at bounding box center [483, 394] width 664 height 57
click at [473, 401] on font "הַבָּא" at bounding box center [476, 407] width 15 height 12
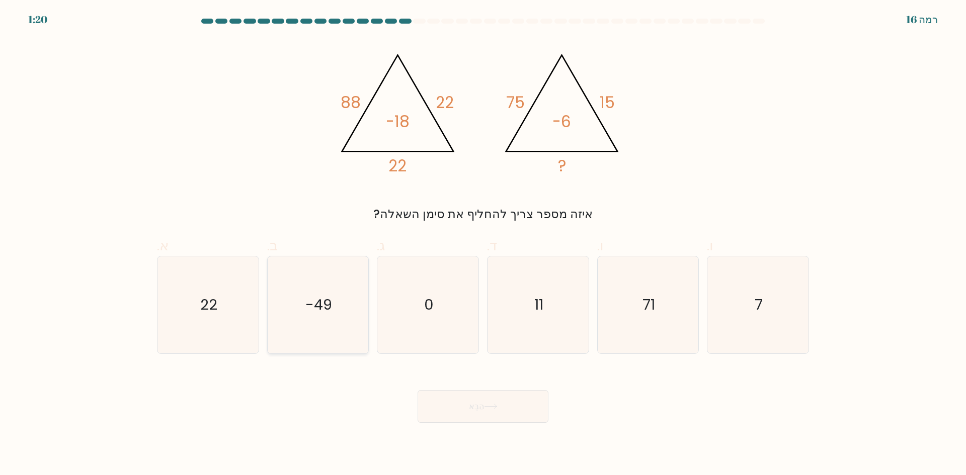
click at [308, 301] on text "-49" at bounding box center [318, 305] width 27 height 20
click at [483, 245] on input "ב. -49" at bounding box center [483, 241] width 1 height 7
radio input "true"
click at [461, 305] on icon "0" at bounding box center [427, 305] width 97 height 97
click at [483, 245] on input "ג. 0" at bounding box center [483, 241] width 1 height 7
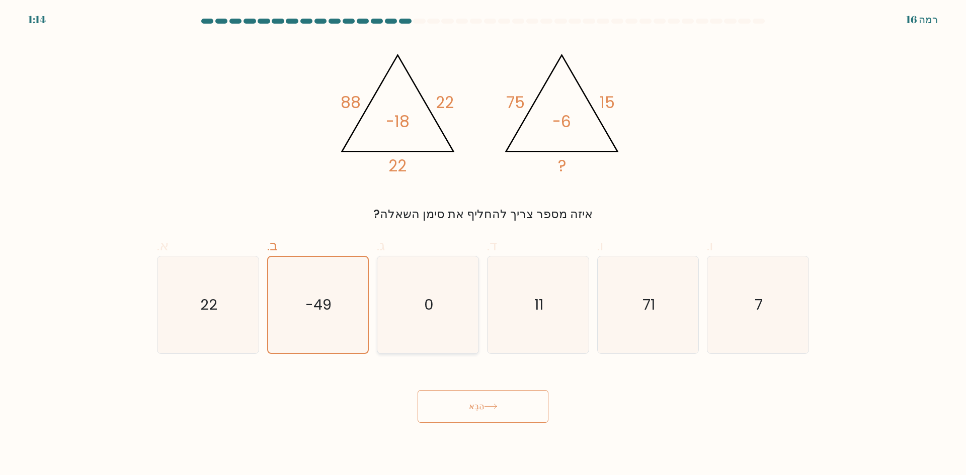
radio input "true"
click at [259, 313] on div "א. 22" at bounding box center [208, 294] width 110 height 119
drag, startPoint x: 294, startPoint y: 296, endPoint x: 355, endPoint y: 212, distance: 104.1
click at [355, 212] on div "איזה מספר צריך להחליף את סימן השאלה?" at bounding box center [483, 214] width 640 height 18
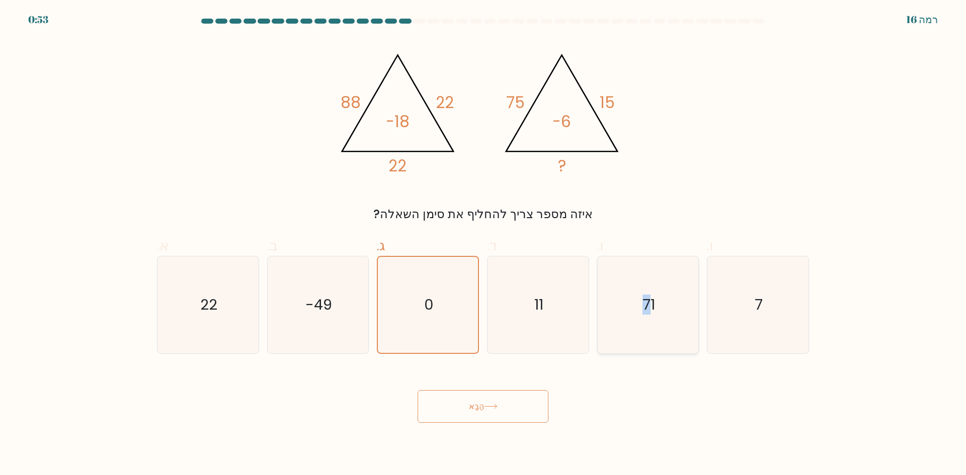
drag, startPoint x: 649, startPoint y: 261, endPoint x: 652, endPoint y: 272, distance: 11.5
click at [652, 272] on icon "71" at bounding box center [647, 305] width 97 height 97
click at [644, 108] on div "@import url('https://fonts.googleapis.com/css?family=Abril+Fatface:400,100,100i…" at bounding box center [483, 130] width 664 height 185
click at [619, 181] on div "@import url('https://fonts.googleapis.com/css?family=Abril+Fatface:400,100,100i…" at bounding box center [483, 130] width 664 height 185
click at [545, 337] on icon "11" at bounding box center [538, 305] width 97 height 97
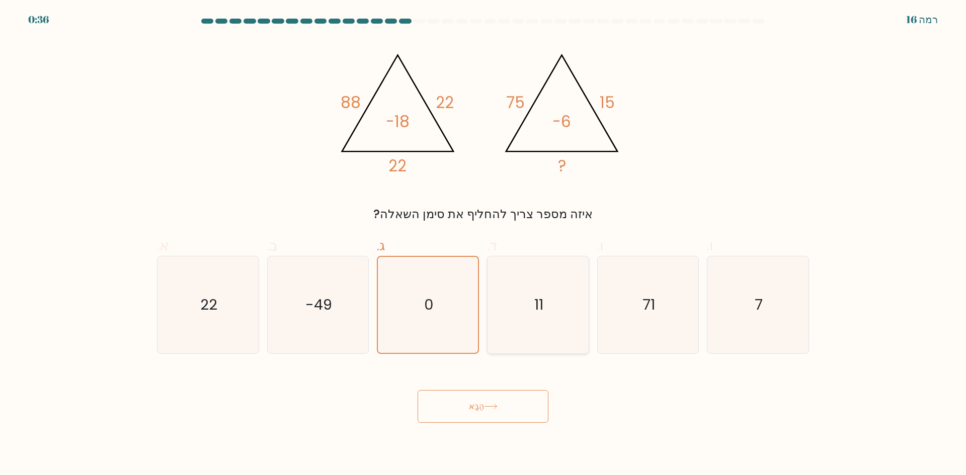
click at [484, 245] on input "ד. 11" at bounding box center [483, 241] width 1 height 7
radio input "true"
click at [315, 281] on icon "-49" at bounding box center [317, 305] width 97 height 97
click at [483, 245] on input "ב. -49" at bounding box center [483, 241] width 1 height 7
radio input "true"
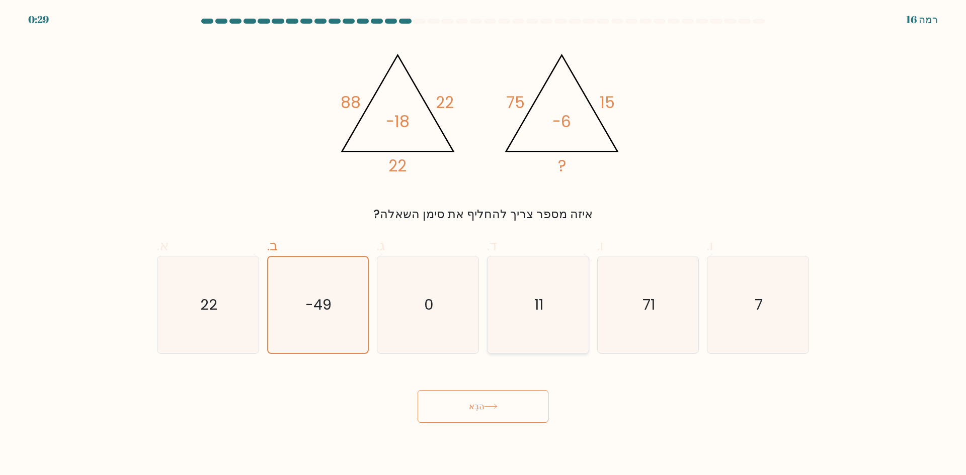
click at [530, 345] on icon "11" at bounding box center [538, 305] width 97 height 97
click at [484, 245] on input "ד. 11" at bounding box center [483, 241] width 1 height 7
radio input "true"
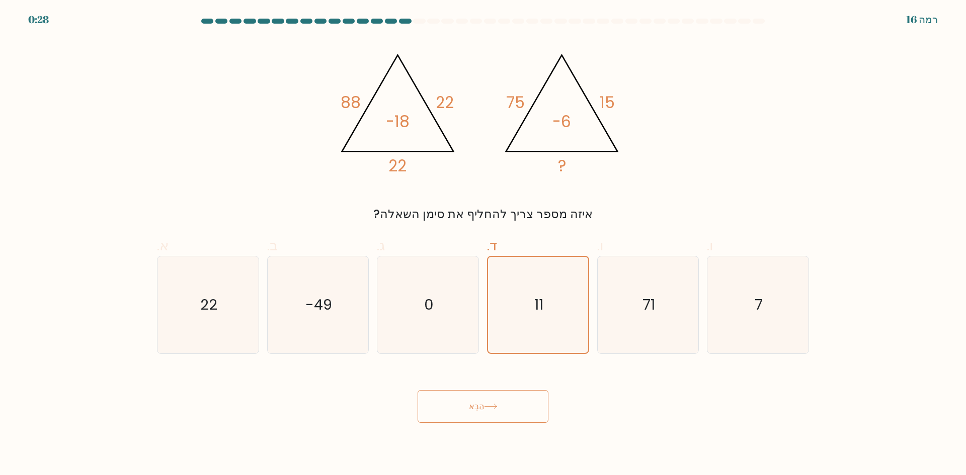
click at [499, 412] on button "הַבָּא" at bounding box center [483, 406] width 131 height 33
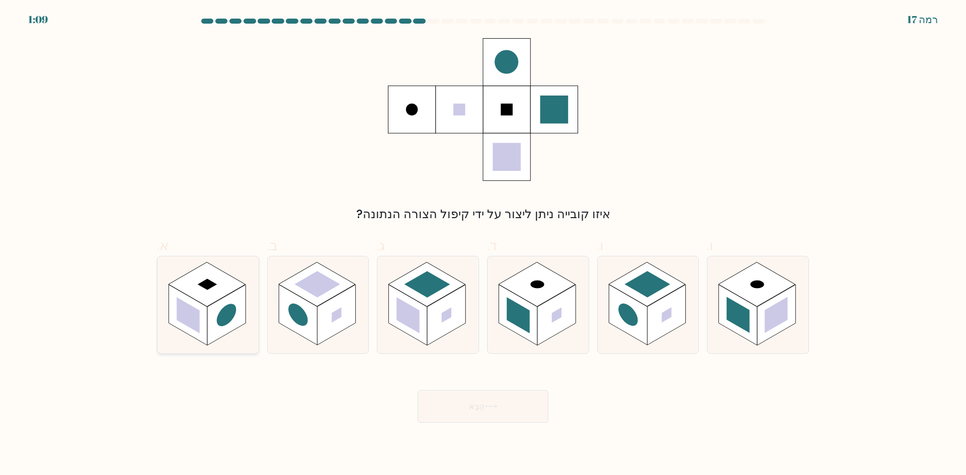
click at [193, 297] on rect at bounding box center [207, 284] width 77 height 44
click at [483, 245] on input "א." at bounding box center [483, 241] width 1 height 7
radio input "true"
click at [634, 290] on rect at bounding box center [647, 284] width 77 height 44
click at [484, 245] on input "ו." at bounding box center [483, 241] width 1 height 7
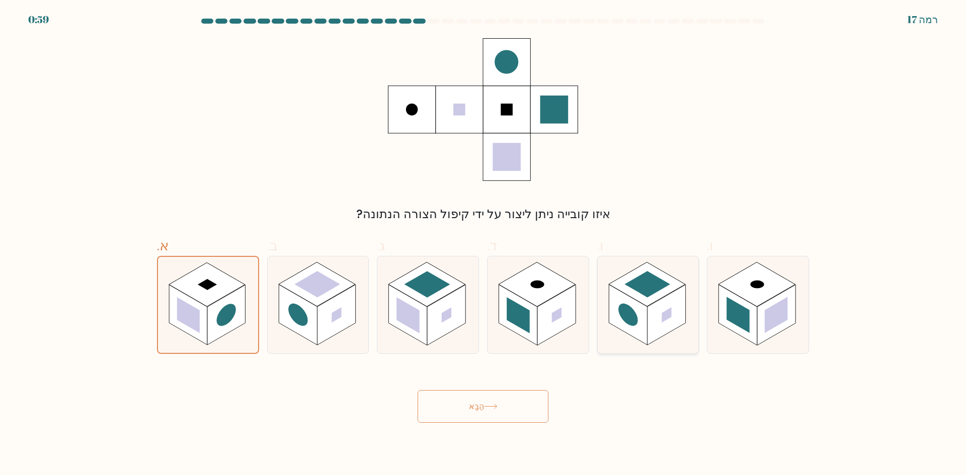
radio input "true"
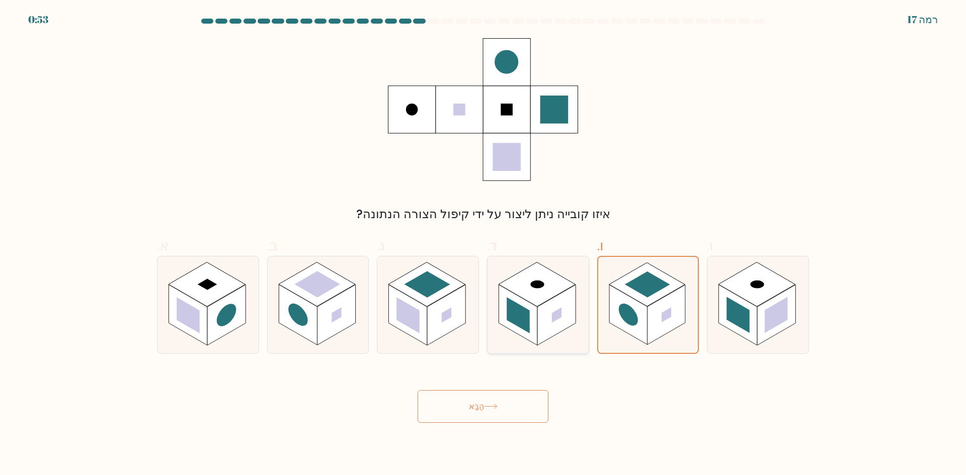
click at [549, 333] on rect at bounding box center [556, 315] width 38 height 61
click at [484, 245] on input "ד." at bounding box center [483, 241] width 1 height 7
radio input "true"
click at [234, 316] on circle at bounding box center [227, 315] width 20 height 31
click at [483, 245] on input "א." at bounding box center [483, 241] width 1 height 7
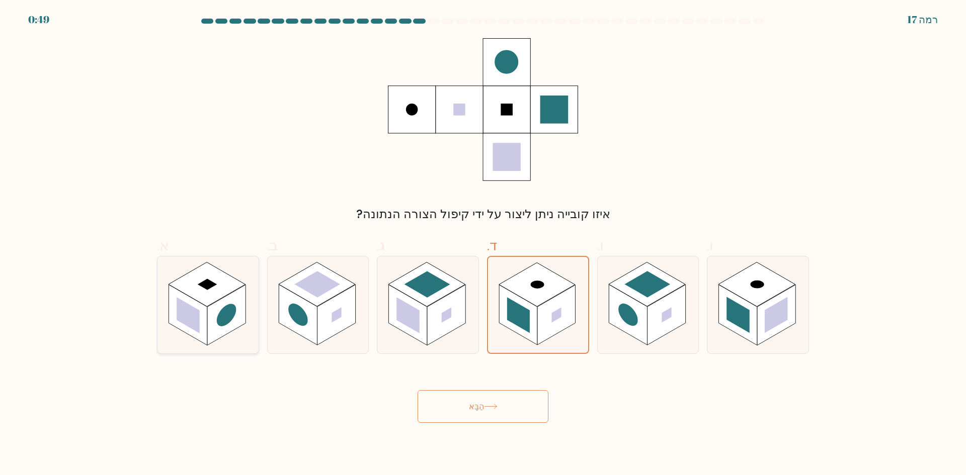
radio input "true"
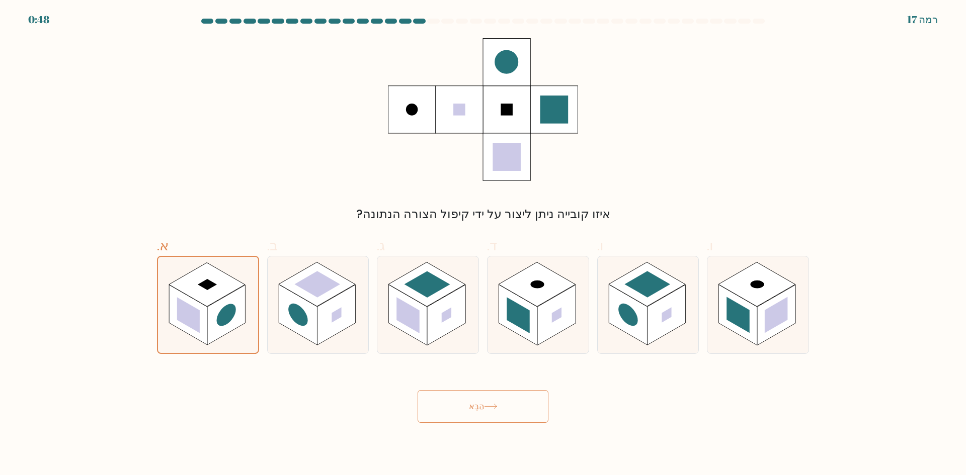
drag, startPoint x: 511, startPoint y: 415, endPoint x: 720, endPoint y: 408, distance: 209.9
click at [720, 408] on div "הַבָּא" at bounding box center [483, 394] width 664 height 57
drag, startPoint x: 188, startPoint y: 323, endPoint x: 198, endPoint y: 314, distance: 12.8
click at [189, 319] on rect at bounding box center [188, 315] width 23 height 36
click at [483, 245] on input "א." at bounding box center [483, 241] width 1 height 7
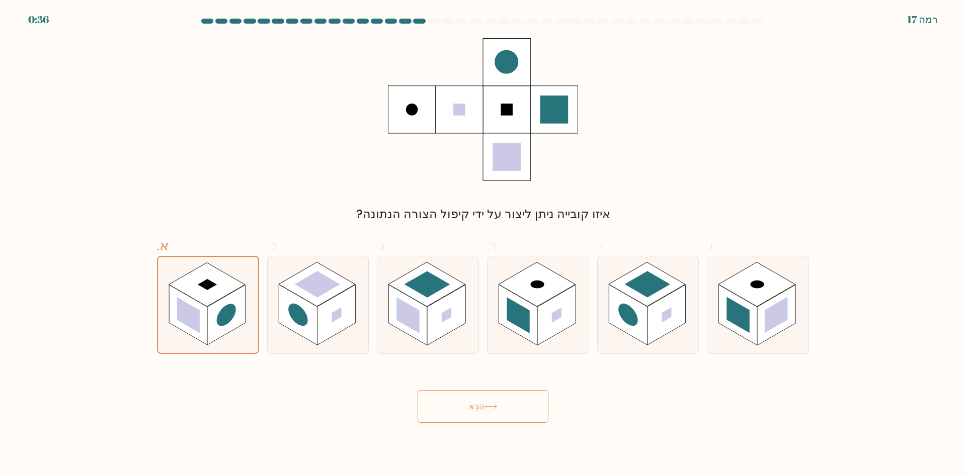
click at [488, 394] on button "הַבָּא" at bounding box center [483, 406] width 131 height 33
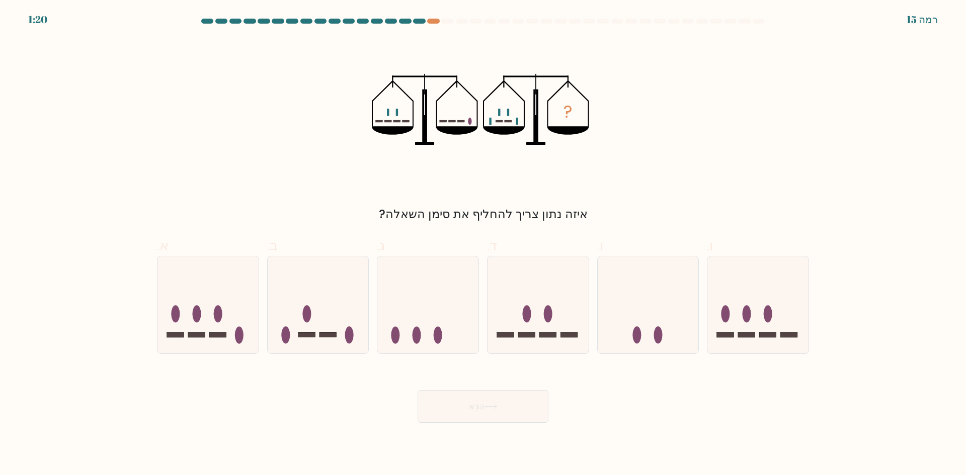
click at [481, 402] on font "הַבָּא" at bounding box center [476, 407] width 15 height 12
drag, startPoint x: 481, startPoint y: 402, endPoint x: 498, endPoint y: 345, distance: 59.4
click at [470, 388] on div "הַבָּא" at bounding box center [483, 394] width 664 height 57
click at [448, 302] on icon at bounding box center [427, 305] width 101 height 84
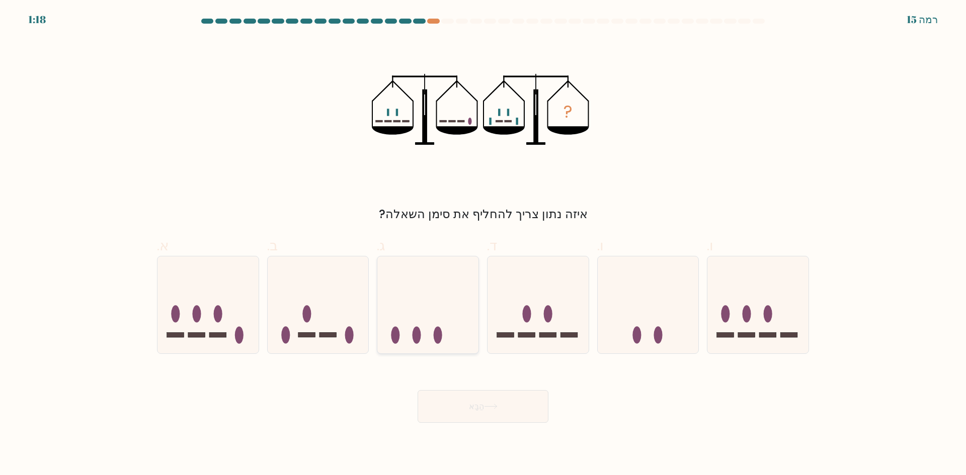
click at [483, 245] on input "ג." at bounding box center [483, 241] width 1 height 7
radio input "true"
click at [485, 414] on button "הַבָּא" at bounding box center [483, 406] width 131 height 33
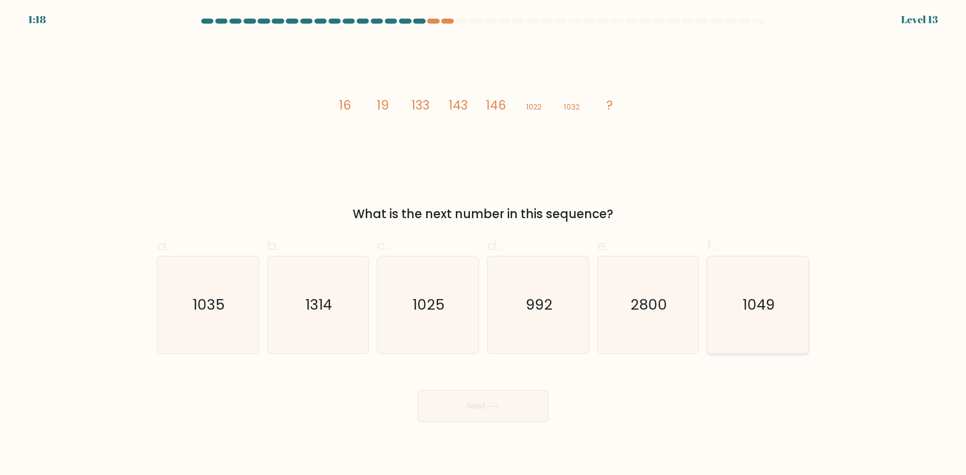
click at [739, 266] on icon "1049" at bounding box center [757, 305] width 97 height 97
click at [484, 245] on input "f. 1049" at bounding box center [483, 241] width 1 height 7
radio input "true"
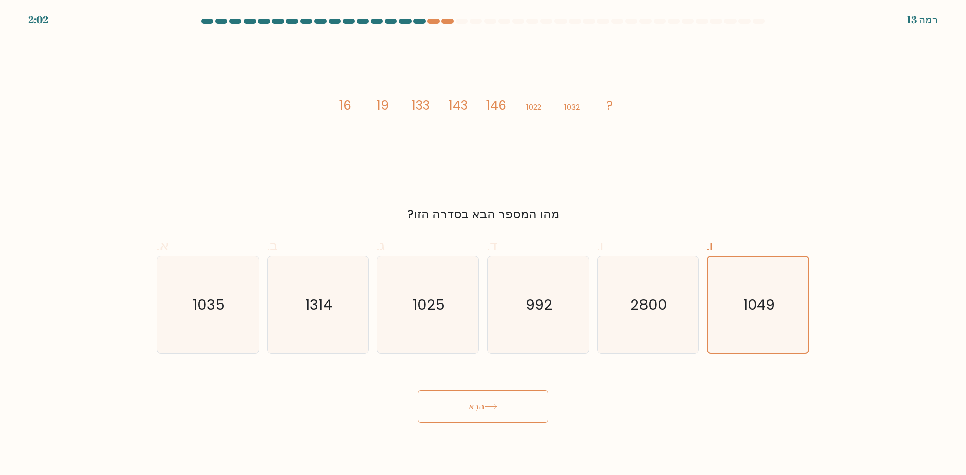
click at [478, 409] on font "הַבָּא" at bounding box center [476, 407] width 15 height 12
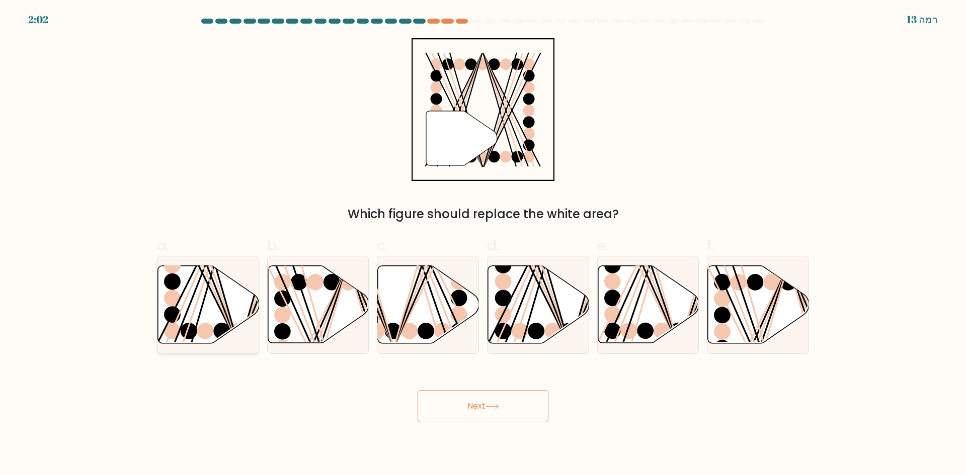
click at [204, 290] on icon at bounding box center [208, 304] width 101 height 77
click at [483, 245] on input "a." at bounding box center [483, 241] width 1 height 7
radio input "true"
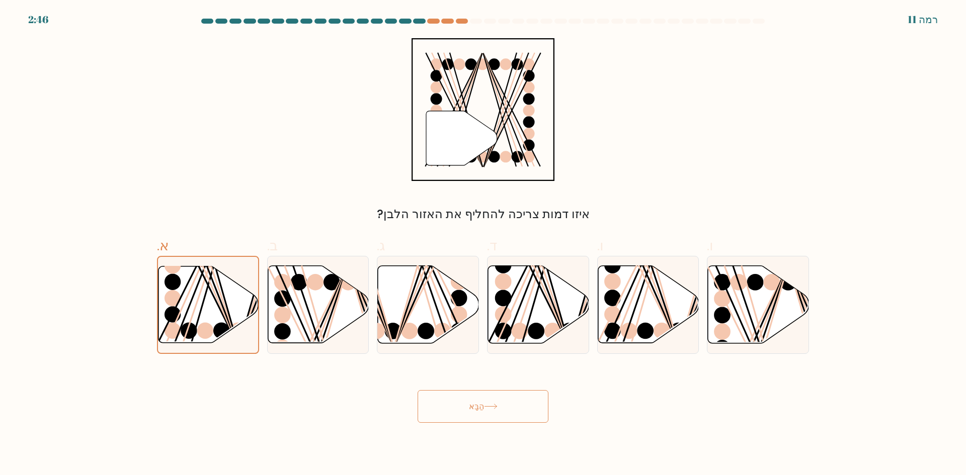
drag, startPoint x: 506, startPoint y: 408, endPoint x: 500, endPoint y: 394, distance: 15.3
click at [501, 403] on button "הַבָּא" at bounding box center [483, 406] width 131 height 33
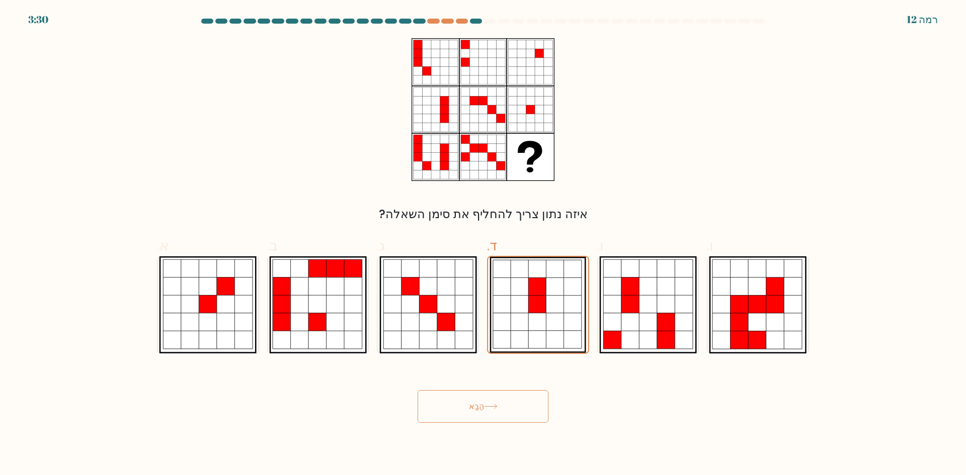
click at [499, 394] on button "הַבָּא" at bounding box center [483, 406] width 131 height 33
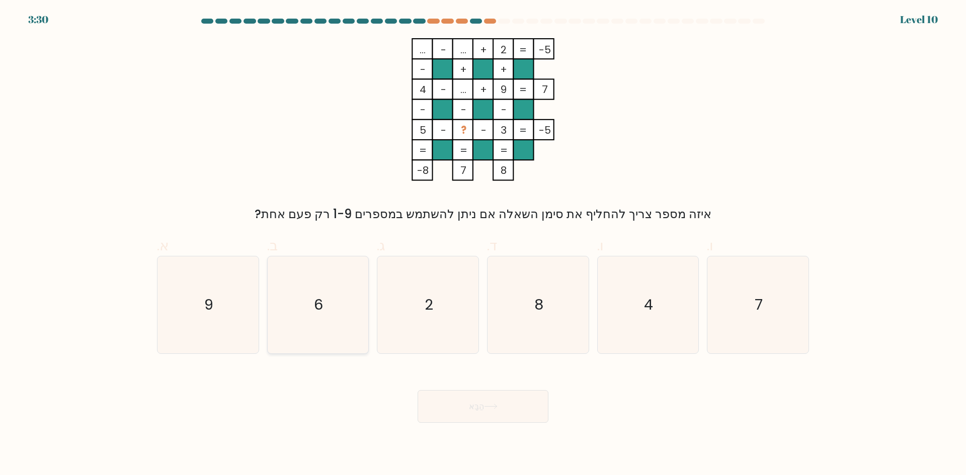
click at [468, 395] on button "הַבָּא" at bounding box center [483, 406] width 131 height 33
click at [280, 297] on icon "6" at bounding box center [317, 305] width 97 height 97
click at [483, 245] on input "ב. 6" at bounding box center [483, 241] width 1 height 7
radio input "true"
click at [486, 396] on button "הַבָּא" at bounding box center [483, 406] width 131 height 33
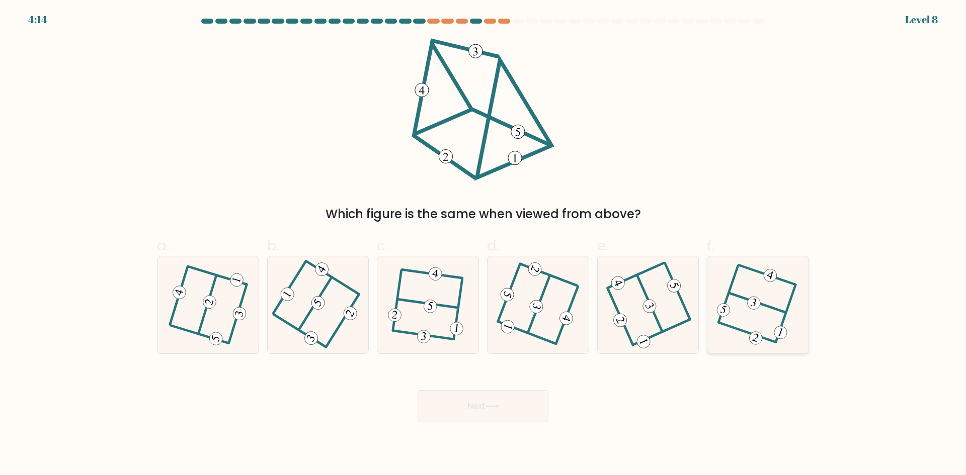
click at [777, 297] on icon at bounding box center [758, 304] width 74 height 77
click at [484, 245] on input "f." at bounding box center [483, 241] width 1 height 7
radio input "true"
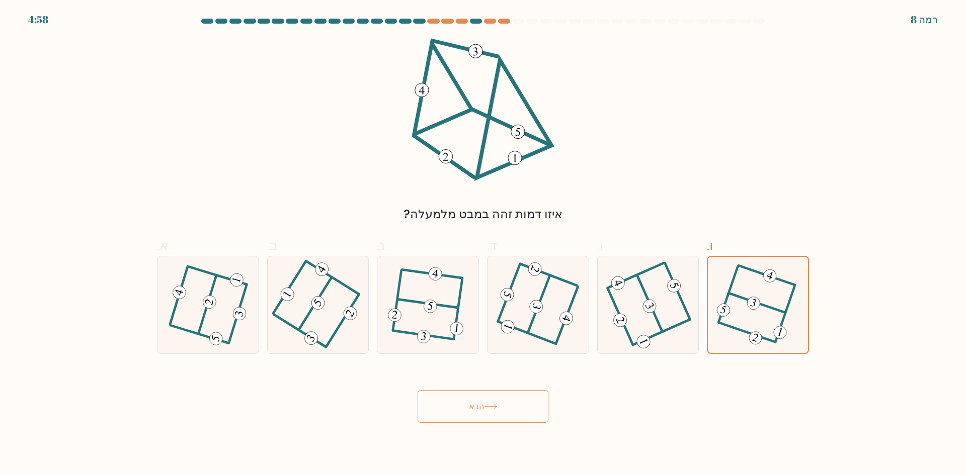
click at [512, 395] on button "הַבָּא" at bounding box center [483, 406] width 131 height 33
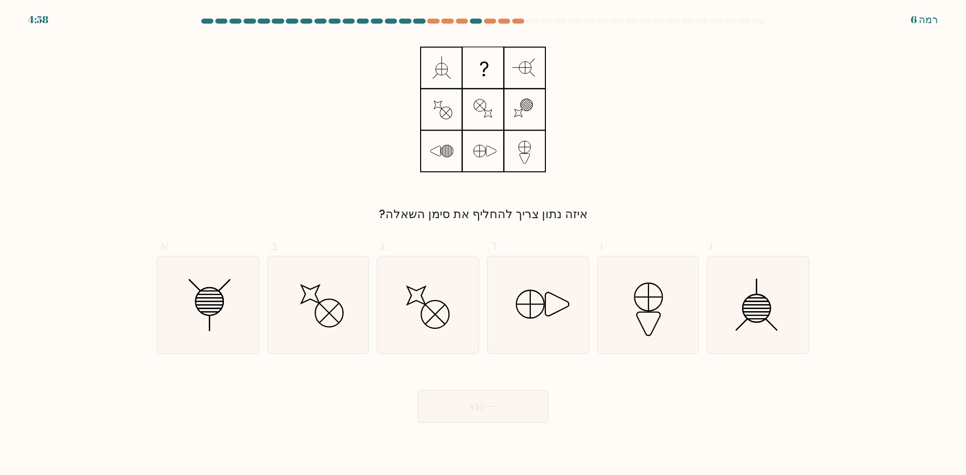
click at [394, 323] on icon at bounding box center [427, 305] width 97 height 97
click at [483, 245] on input "ג." at bounding box center [483, 241] width 1 height 7
radio input "true"
click at [445, 389] on div "הַבָּא" at bounding box center [483, 394] width 664 height 57
drag, startPoint x: 454, startPoint y: 396, endPoint x: 460, endPoint y: 395, distance: 6.2
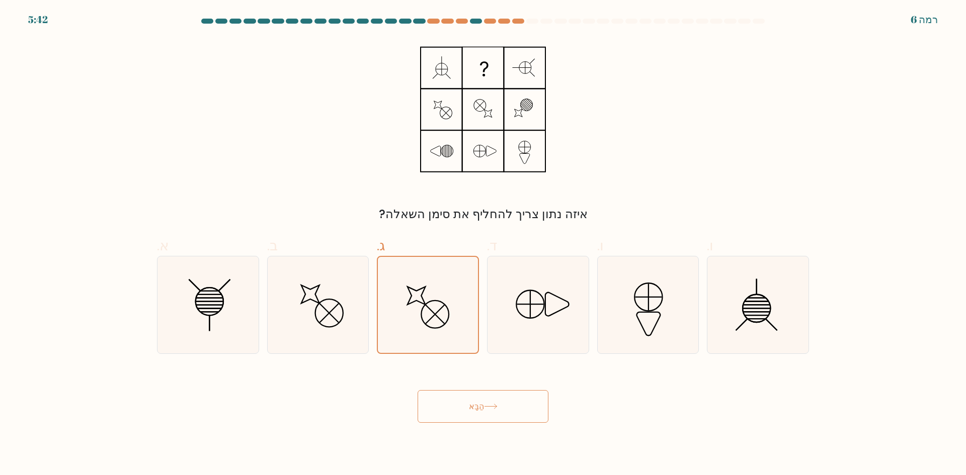
click at [454, 397] on button "הַבָּא" at bounding box center [483, 406] width 131 height 33
